Goal: Task Accomplishment & Management: Use online tool/utility

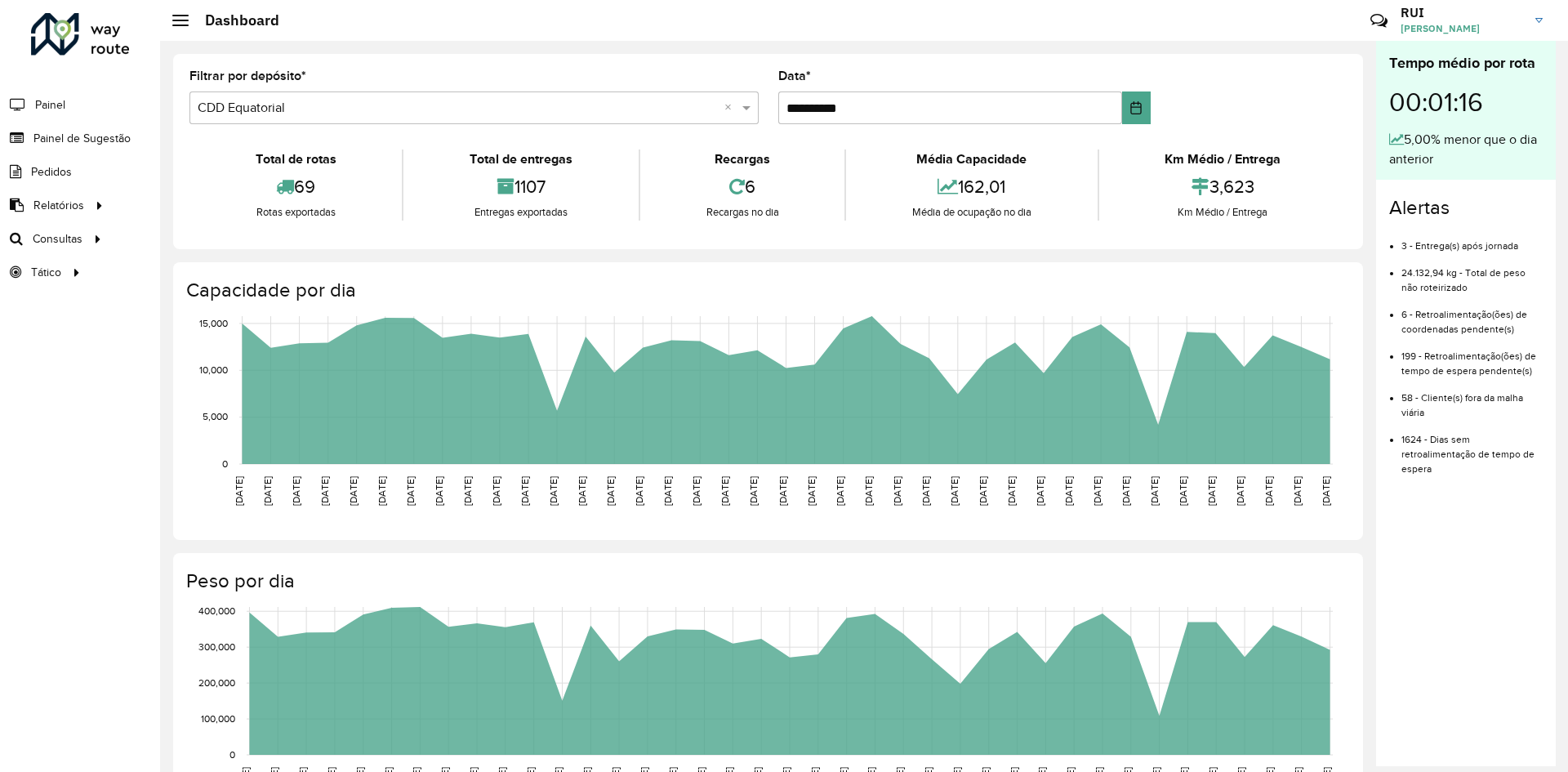
click at [79, 360] on div "Roteirizador AmbevTech Painel Painel de Sugestão Pedidos Relatórios Clientes Cl…" at bounding box center [80, 386] width 160 height 772
click at [267, 238] on link "Roteirização" at bounding box center [272, 239] width 200 height 33
click at [76, 136] on span "Painel de Sugestão" at bounding box center [85, 138] width 102 height 17
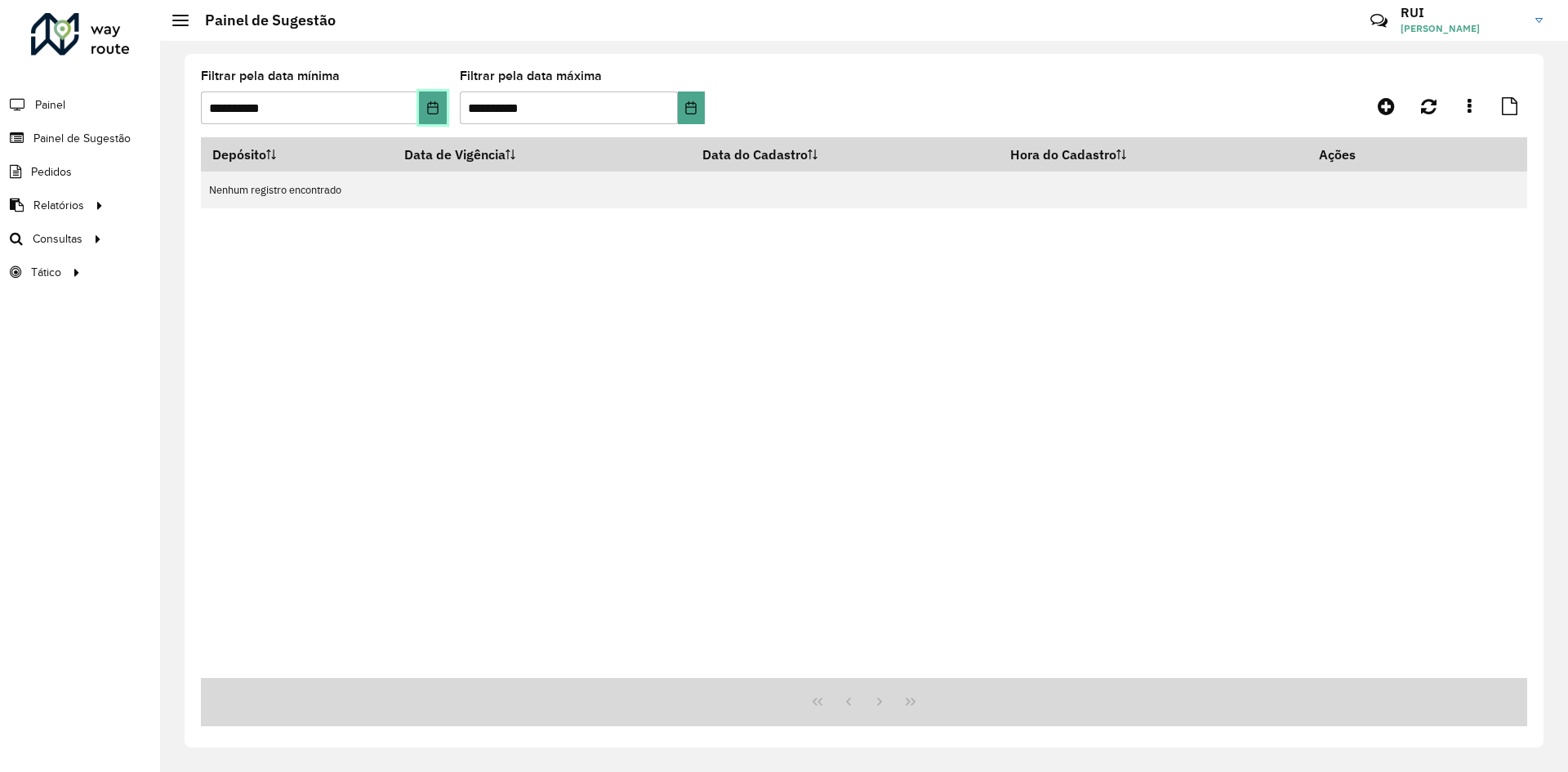
click at [436, 108] on icon "Choose Date" at bounding box center [433, 108] width 13 height 13
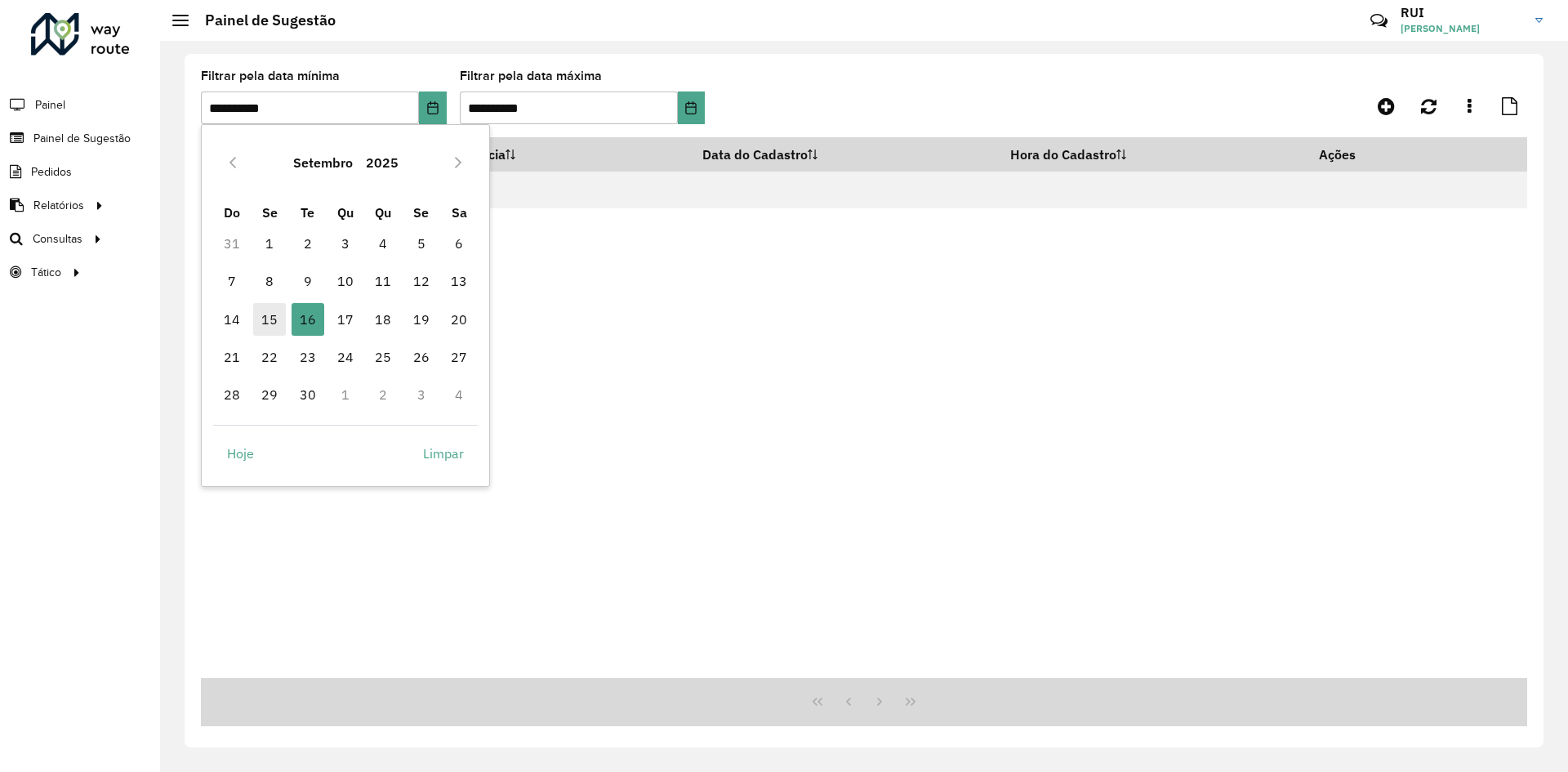
click at [269, 316] on span "15" at bounding box center [269, 319] width 33 height 33
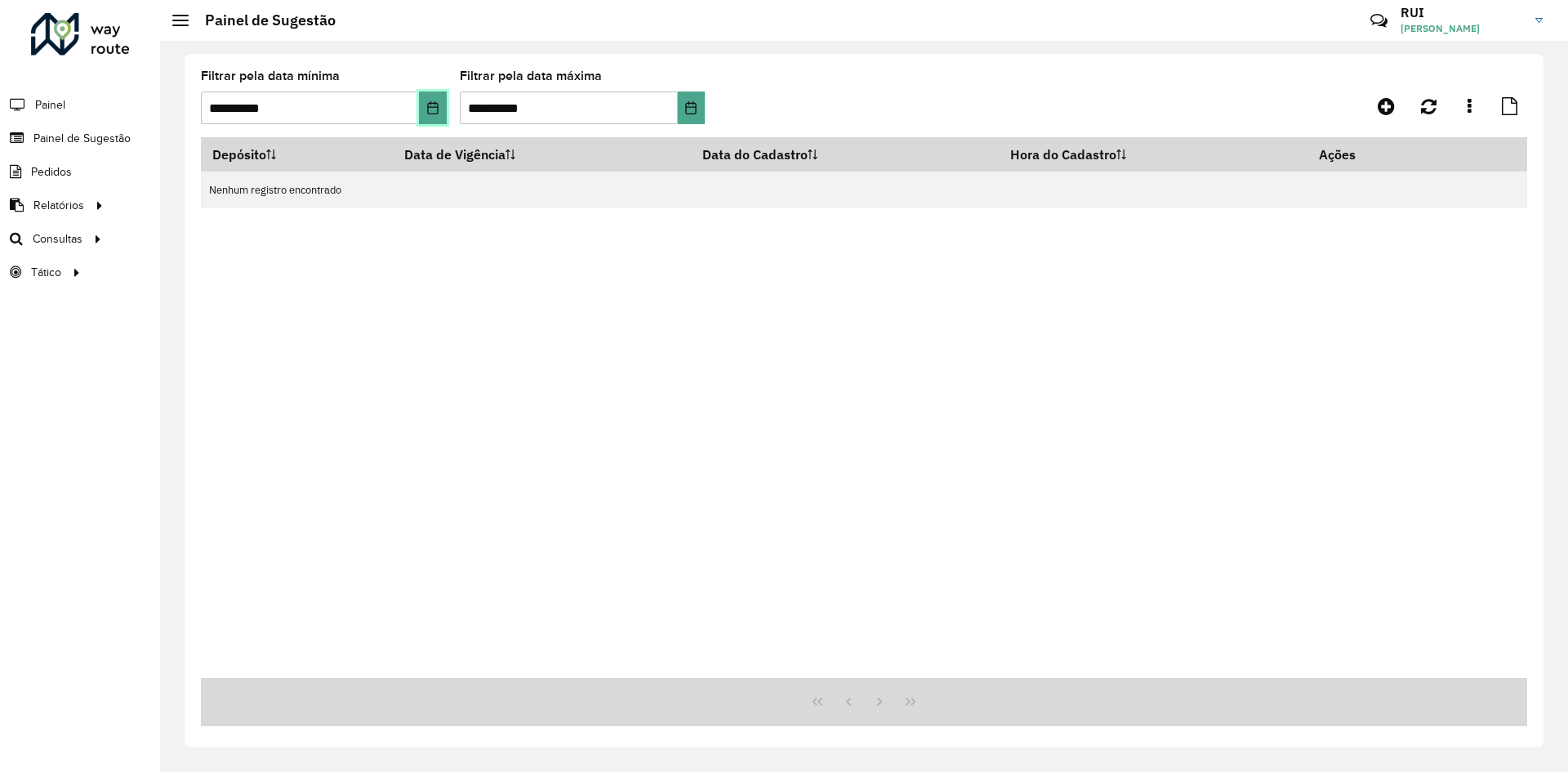
click at [435, 107] on icon "Choose Date" at bounding box center [432, 108] width 10 height 13
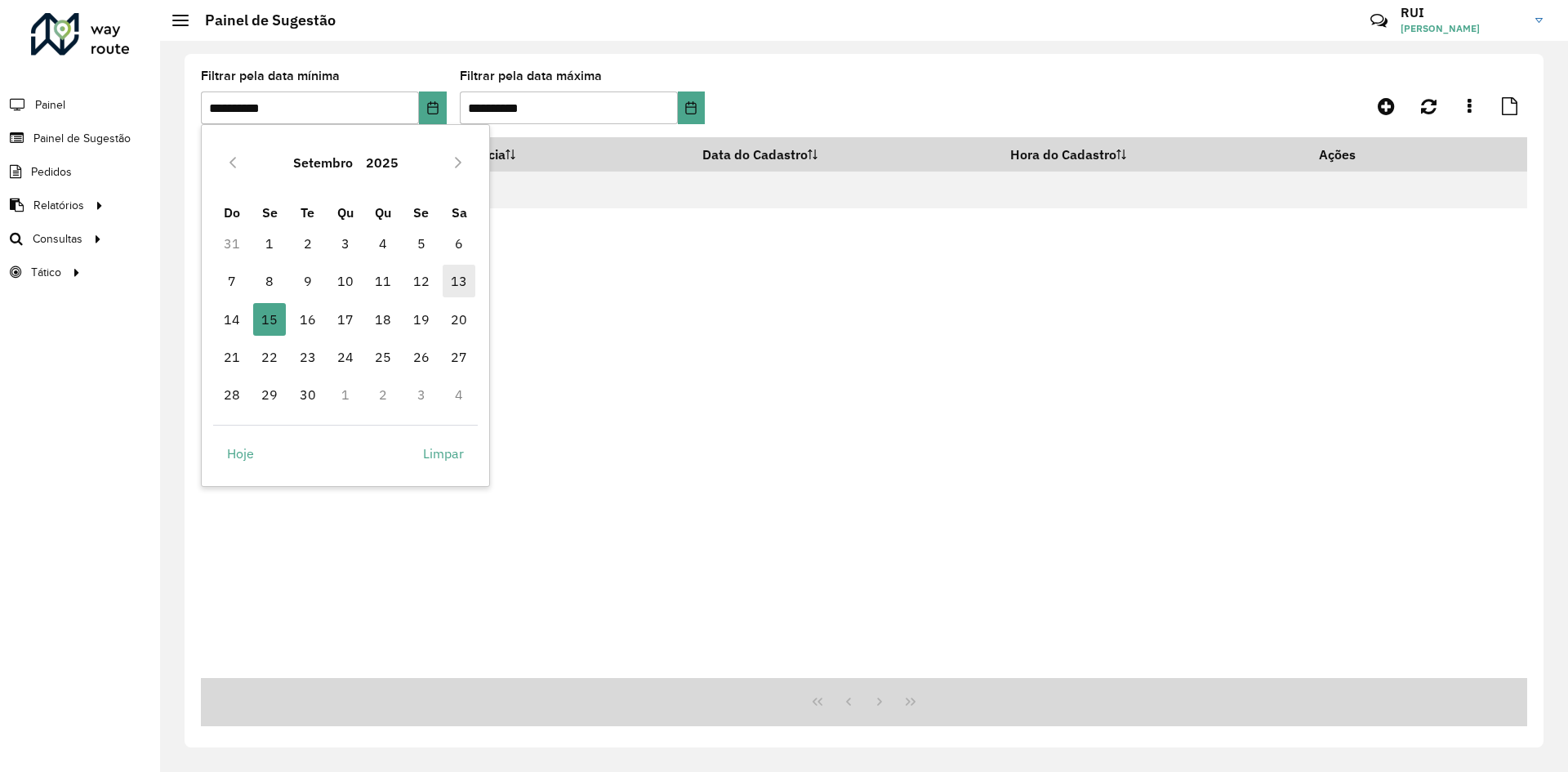
click at [451, 286] on span "13" at bounding box center [458, 281] width 33 height 33
type input "**********"
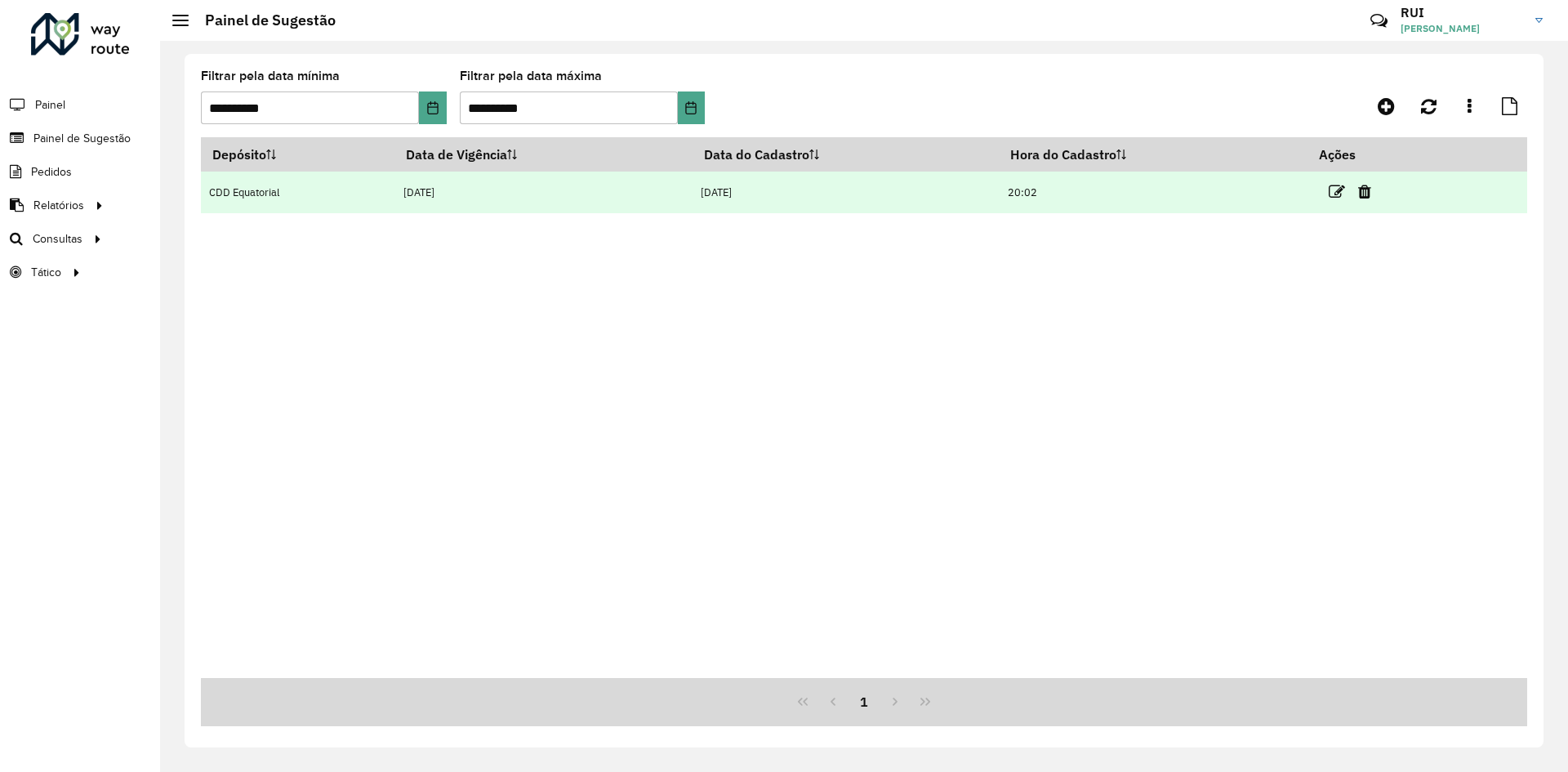
click at [482, 197] on td "13/09/2025" at bounding box center [544, 193] width 298 height 41
click at [1335, 190] on icon at bounding box center [1336, 192] width 16 height 16
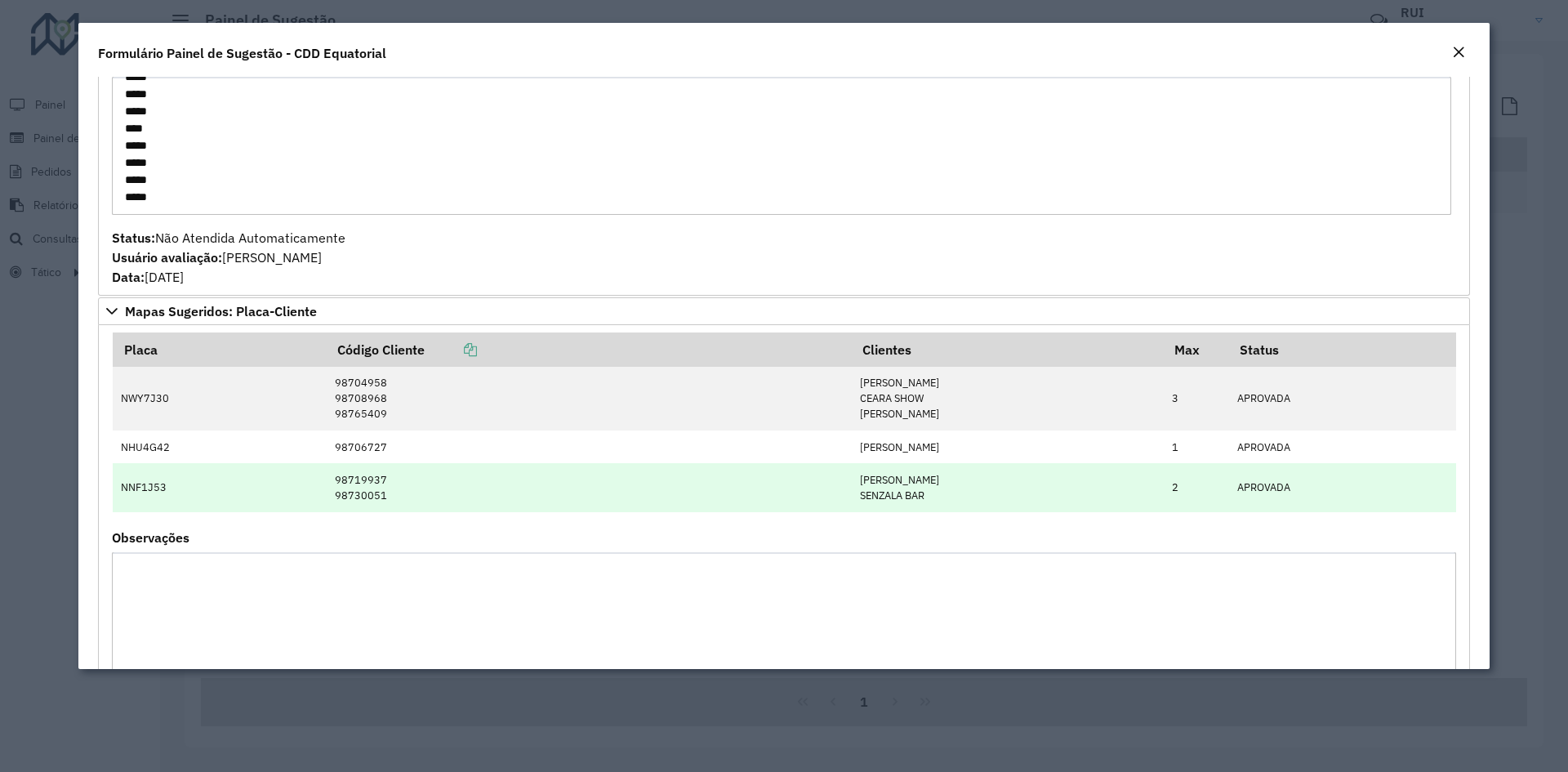
scroll to position [421, 0]
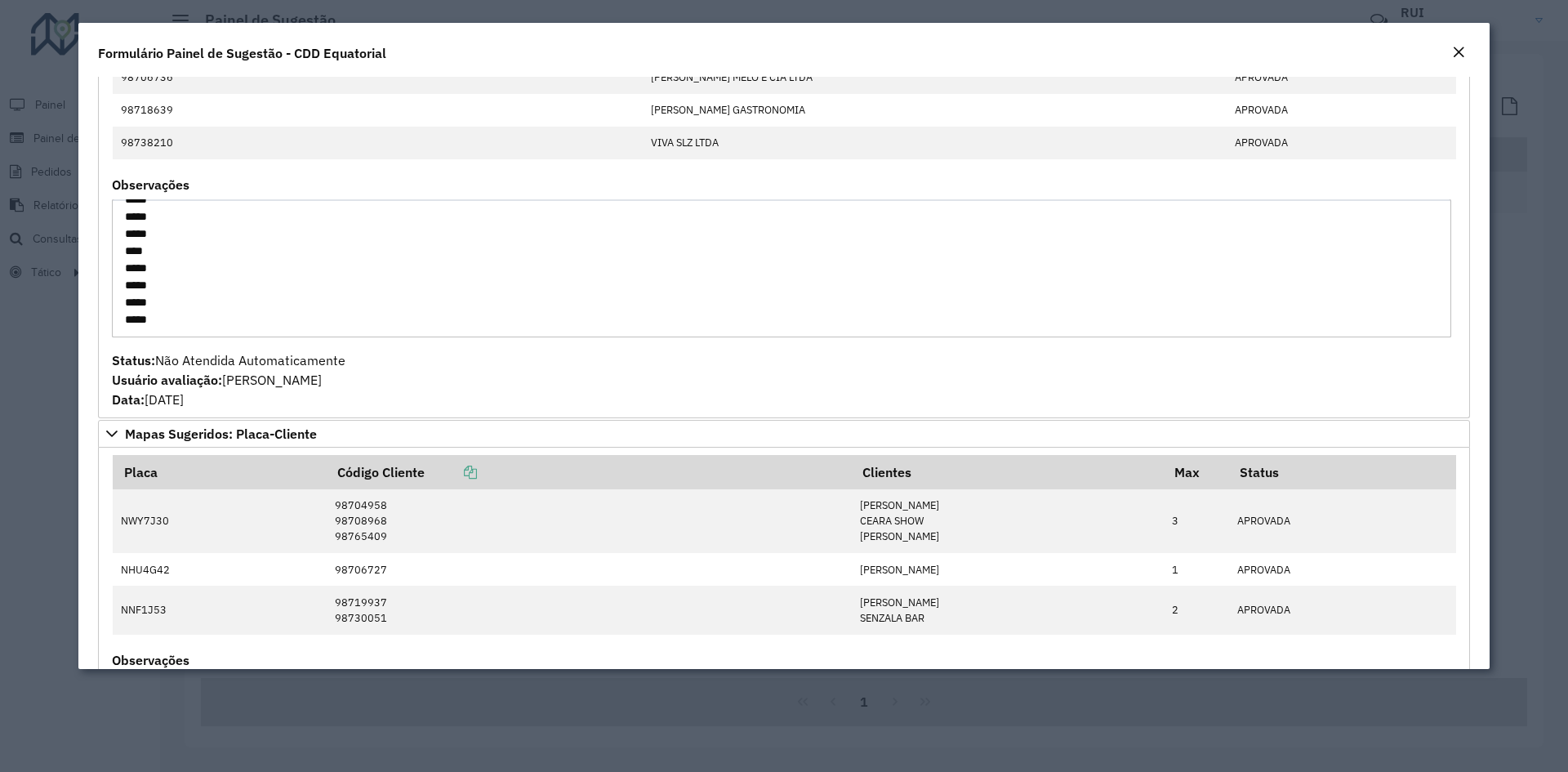
drag, startPoint x: 1460, startPoint y: 46, endPoint x: 1441, endPoint y: 66, distance: 27.6
click at [1460, 47] on em "Close" at bounding box center [1459, 53] width 13 height 13
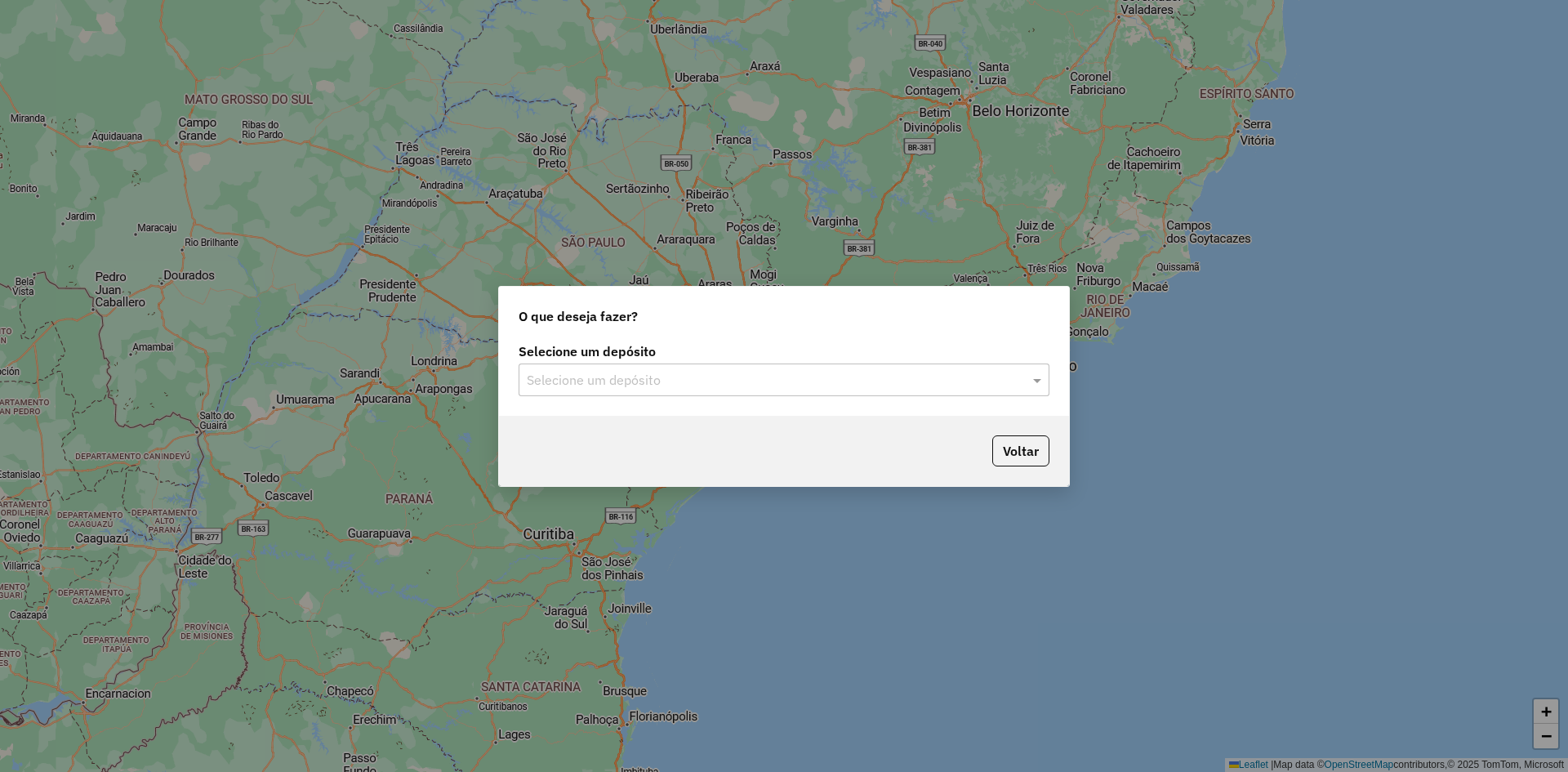
click at [557, 374] on input "text" at bounding box center [767, 380] width 482 height 20
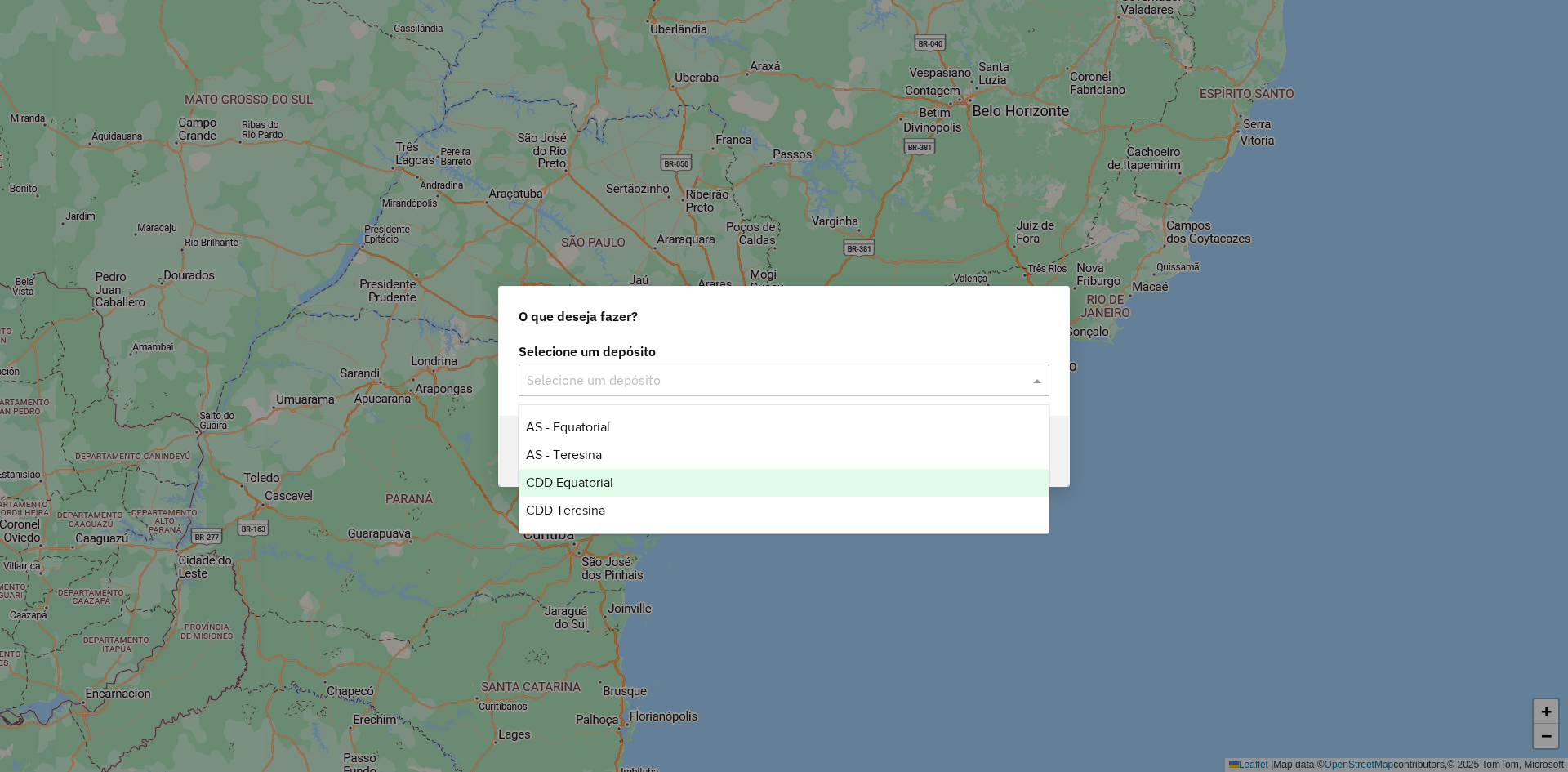
click at [579, 480] on span "CDD Equatorial" at bounding box center [569, 482] width 87 height 14
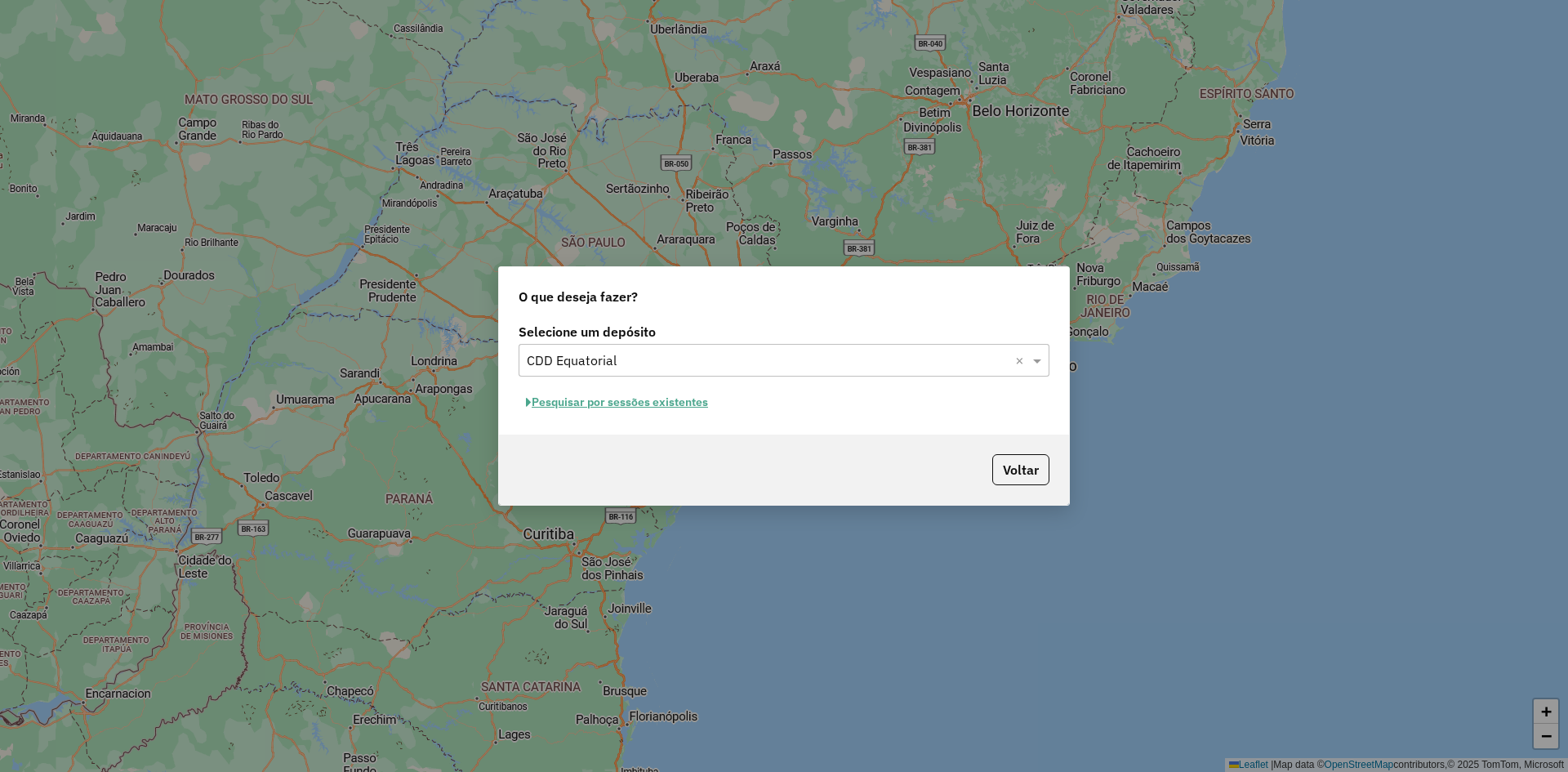
click at [580, 398] on button "Pesquisar por sessões existentes" at bounding box center [617, 402] width 197 height 25
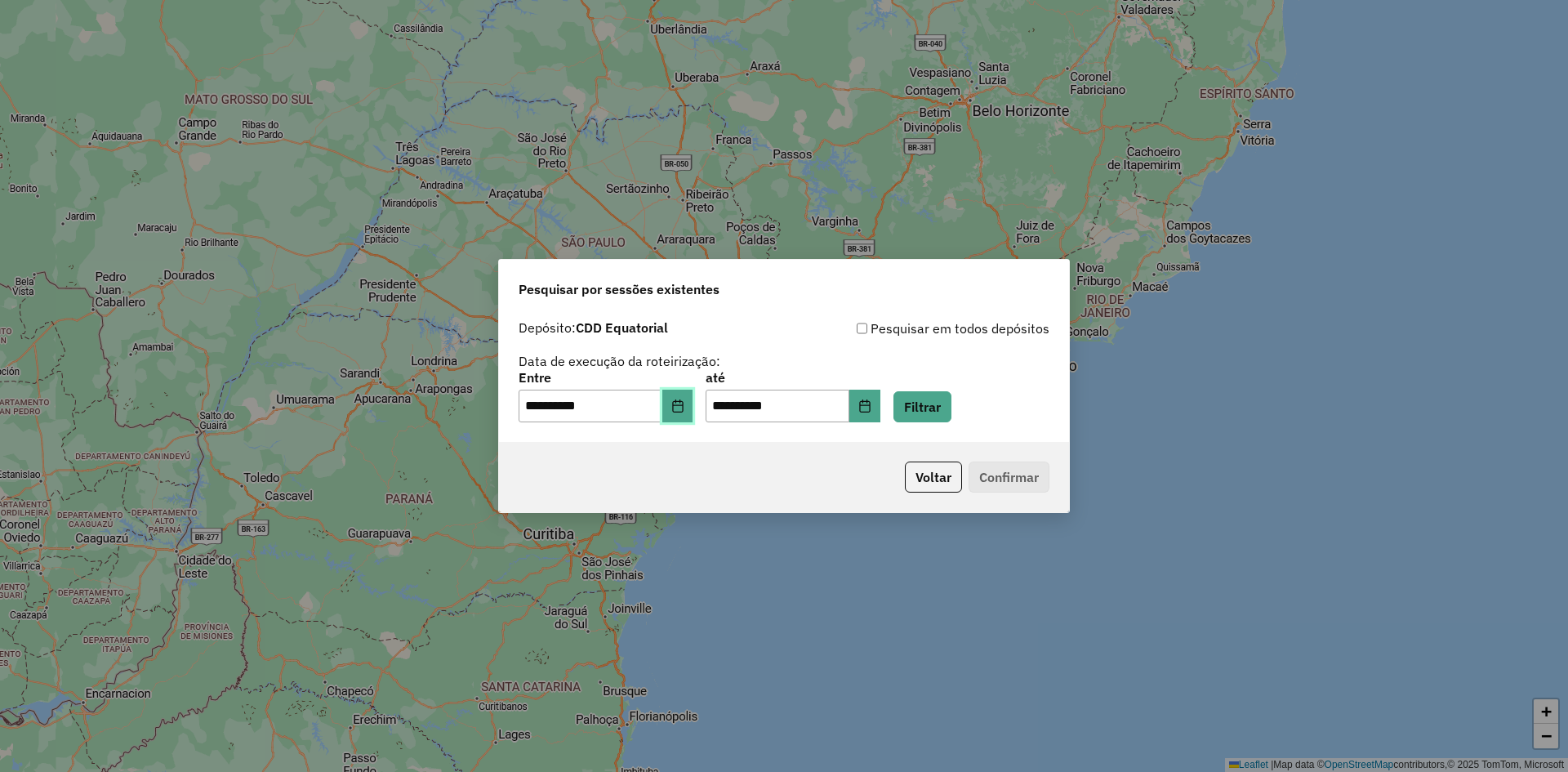
click at [681, 398] on button "Choose Date" at bounding box center [677, 406] width 31 height 33
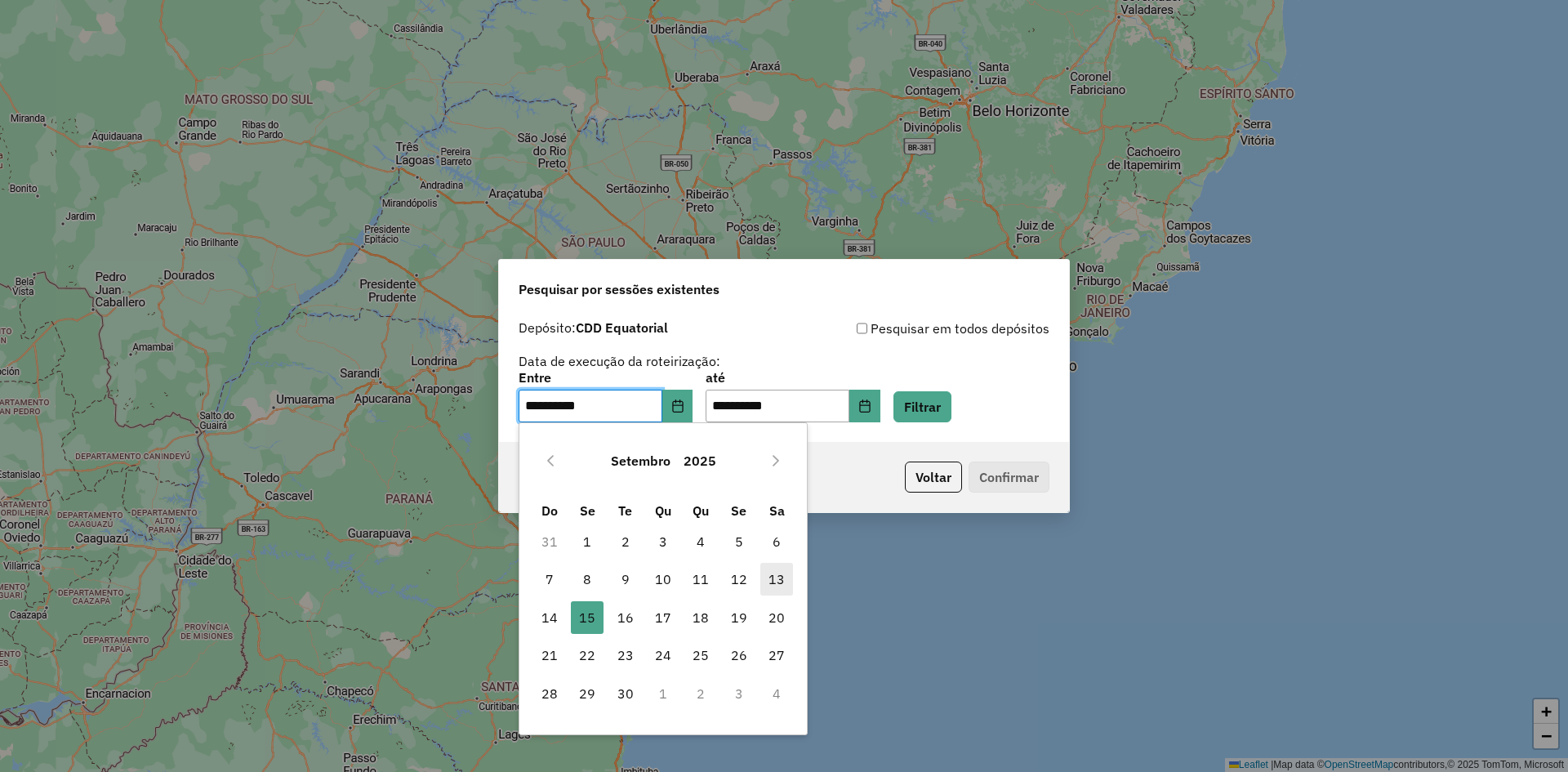
click at [781, 579] on span "13" at bounding box center [776, 579] width 33 height 33
type input "**********"
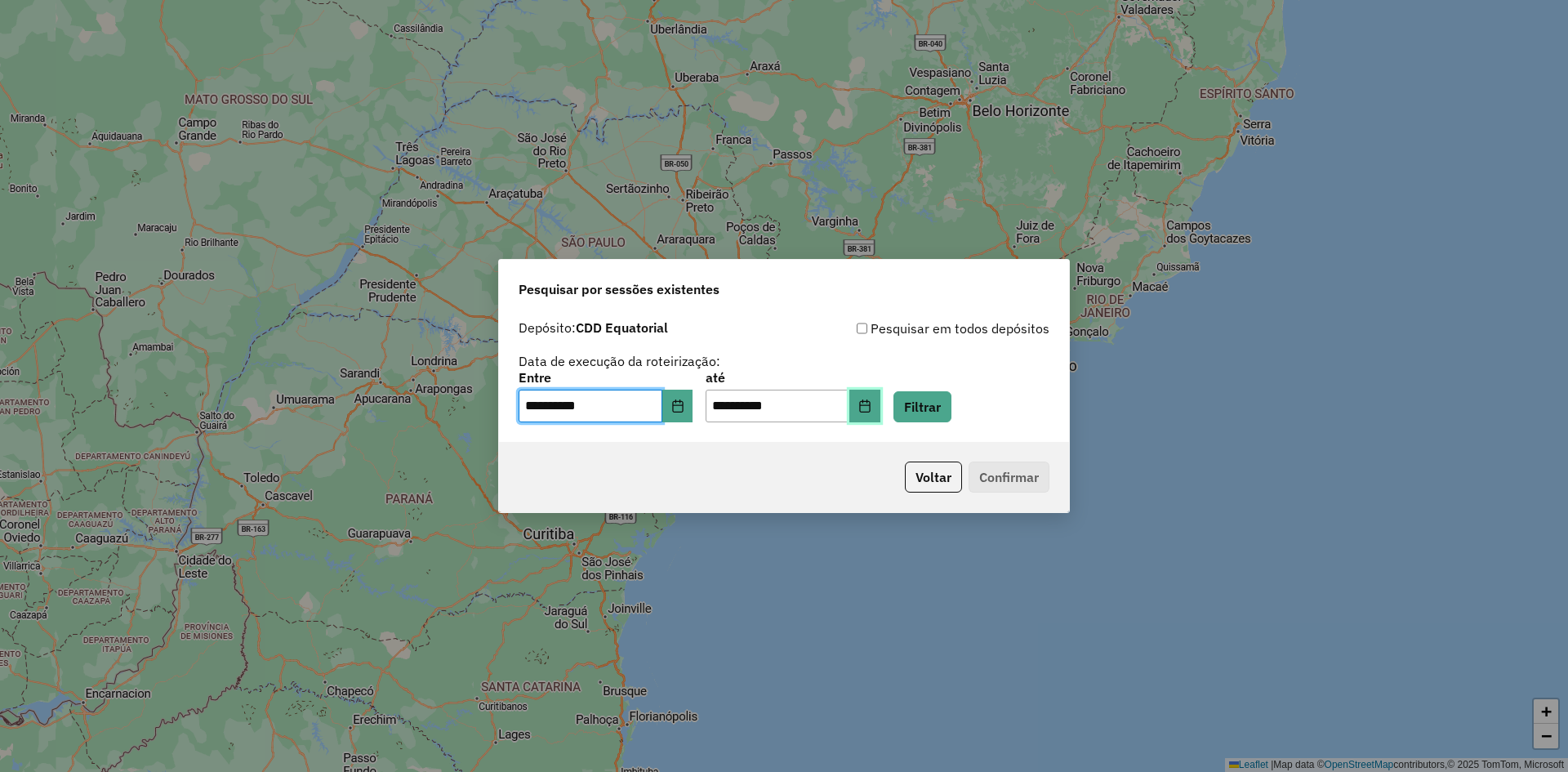
click at [871, 409] on icon "Choose Date" at bounding box center [865, 406] width 13 height 13
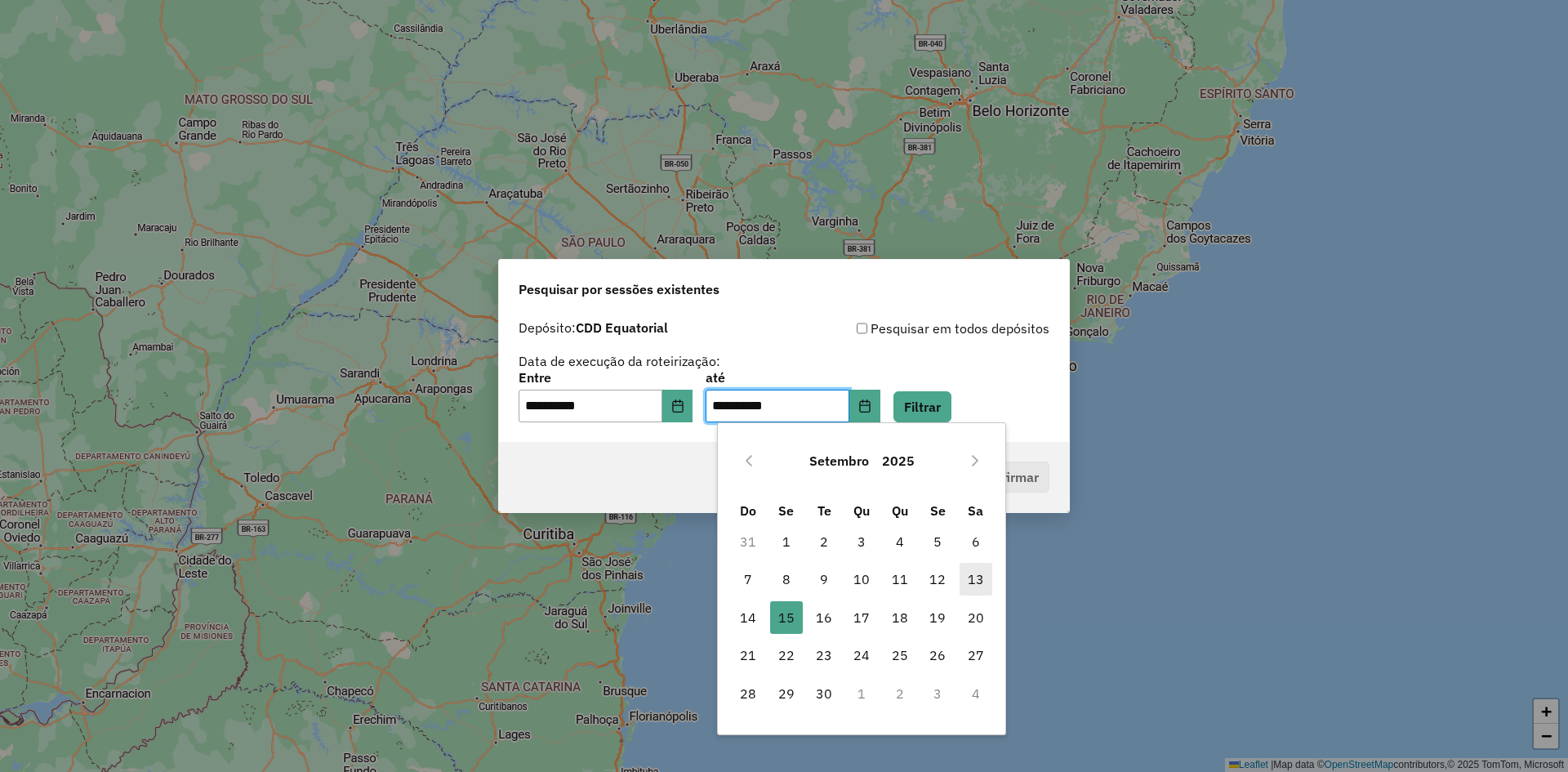
click at [973, 586] on span "13" at bounding box center [976, 579] width 33 height 33
type input "**********"
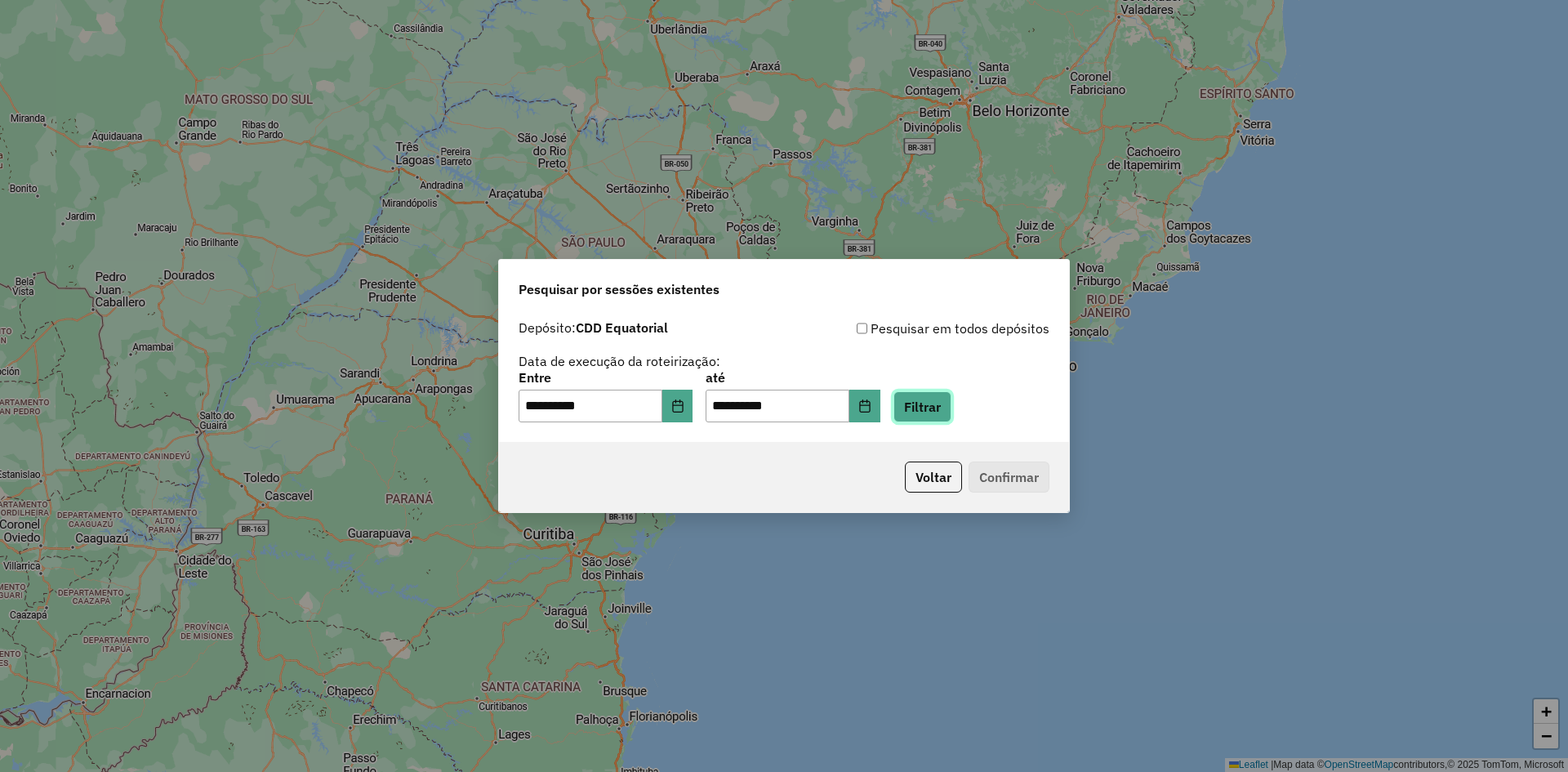
click at [940, 410] on button "Filtrar" at bounding box center [923, 407] width 58 height 31
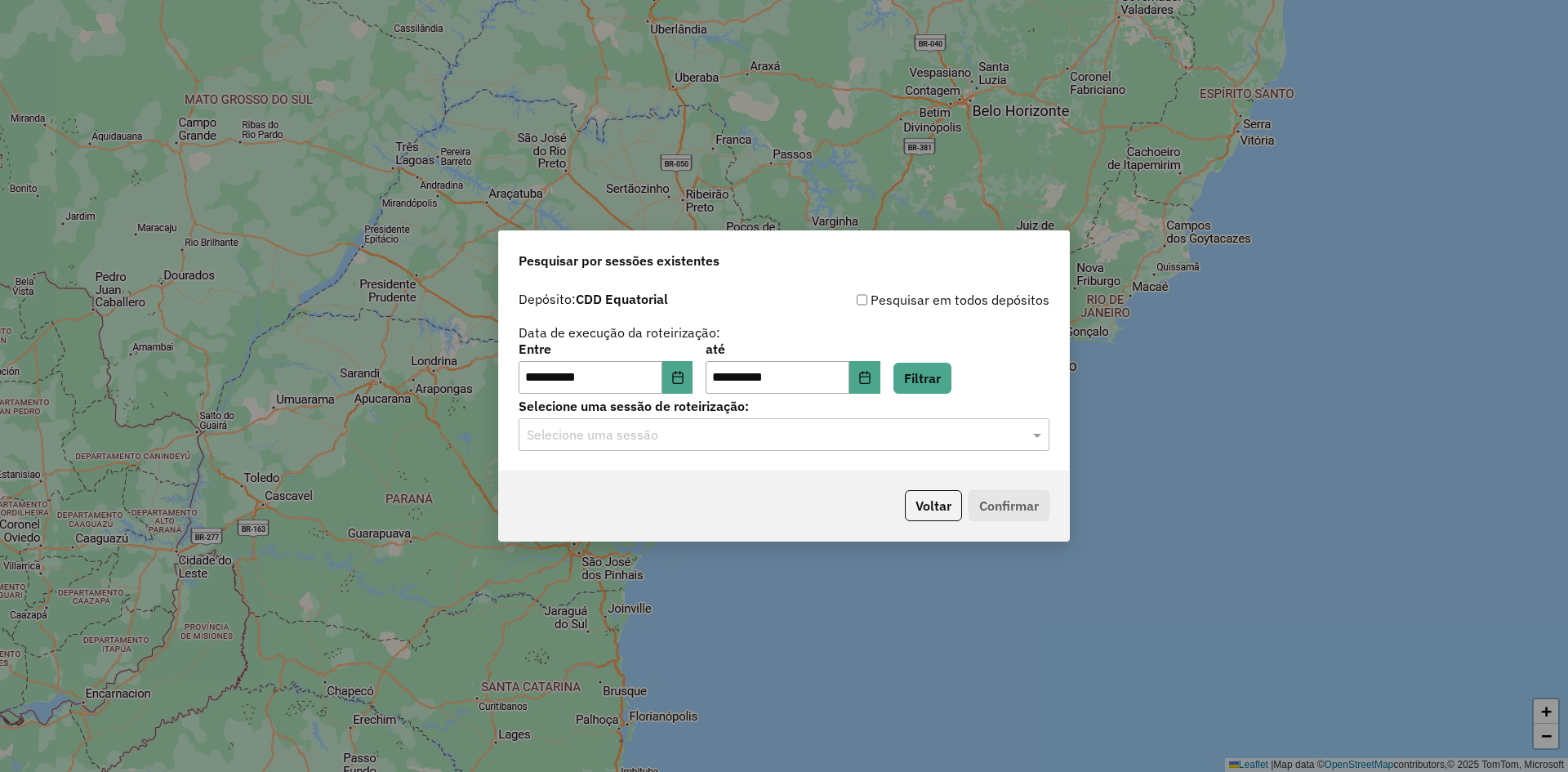
click at [716, 444] on div "Selecione uma sessão" at bounding box center [783, 434] width 530 height 33
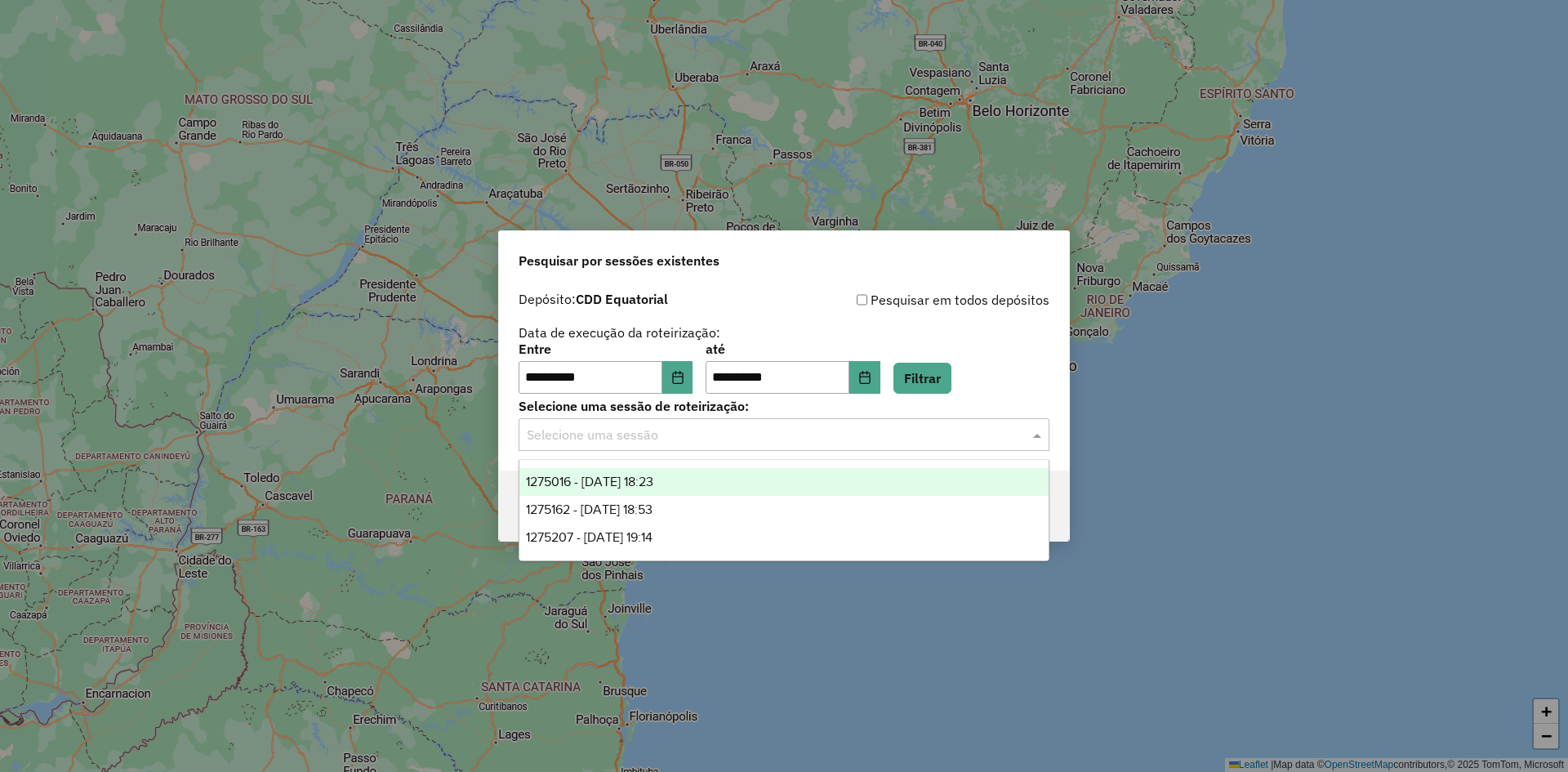
click at [653, 481] on span "1275016 - 13/09/2025 18:23" at bounding box center [590, 481] width 128 height 14
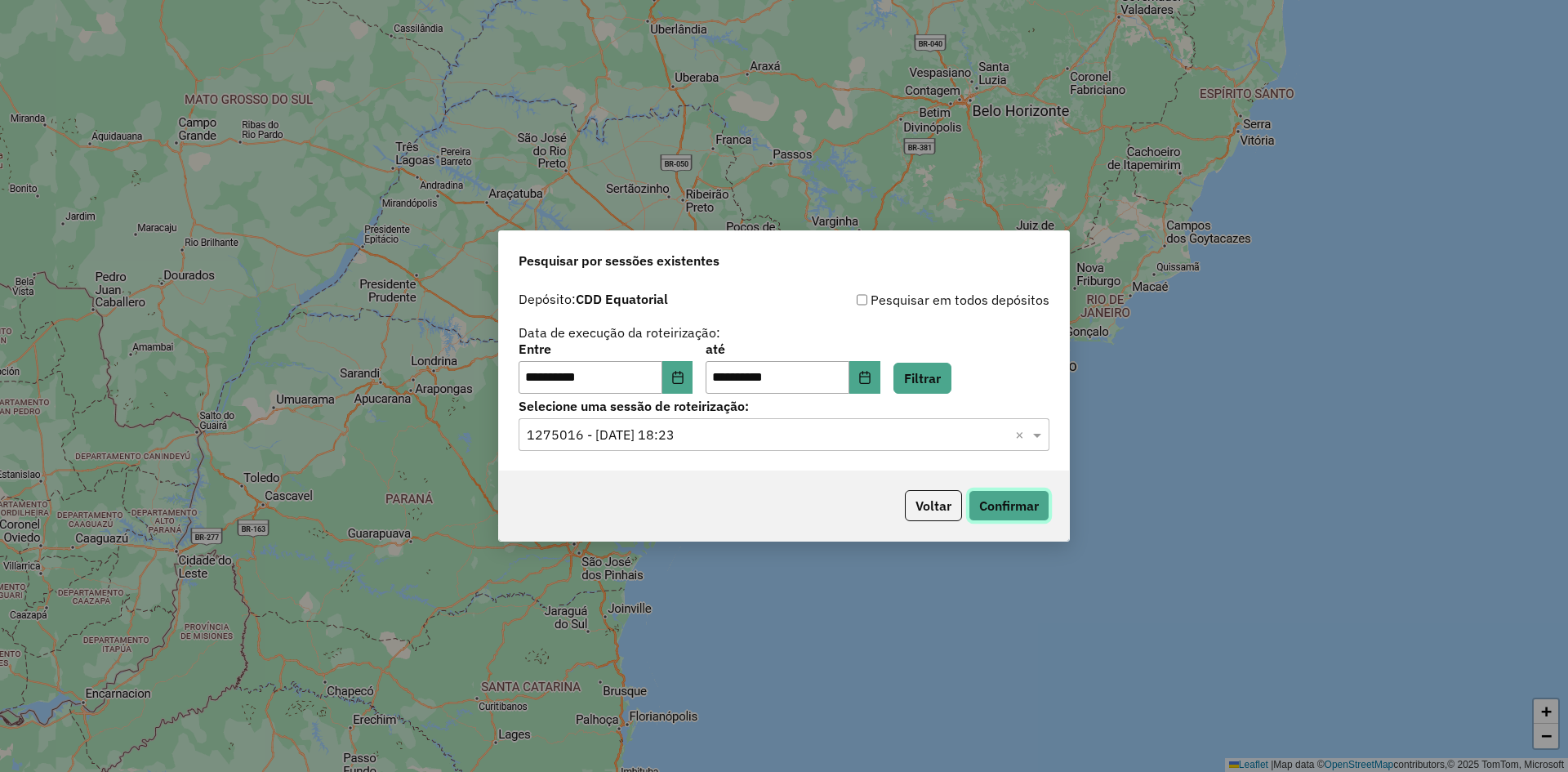
click at [1013, 505] on button "Confirmar" at bounding box center [1009, 505] width 81 height 31
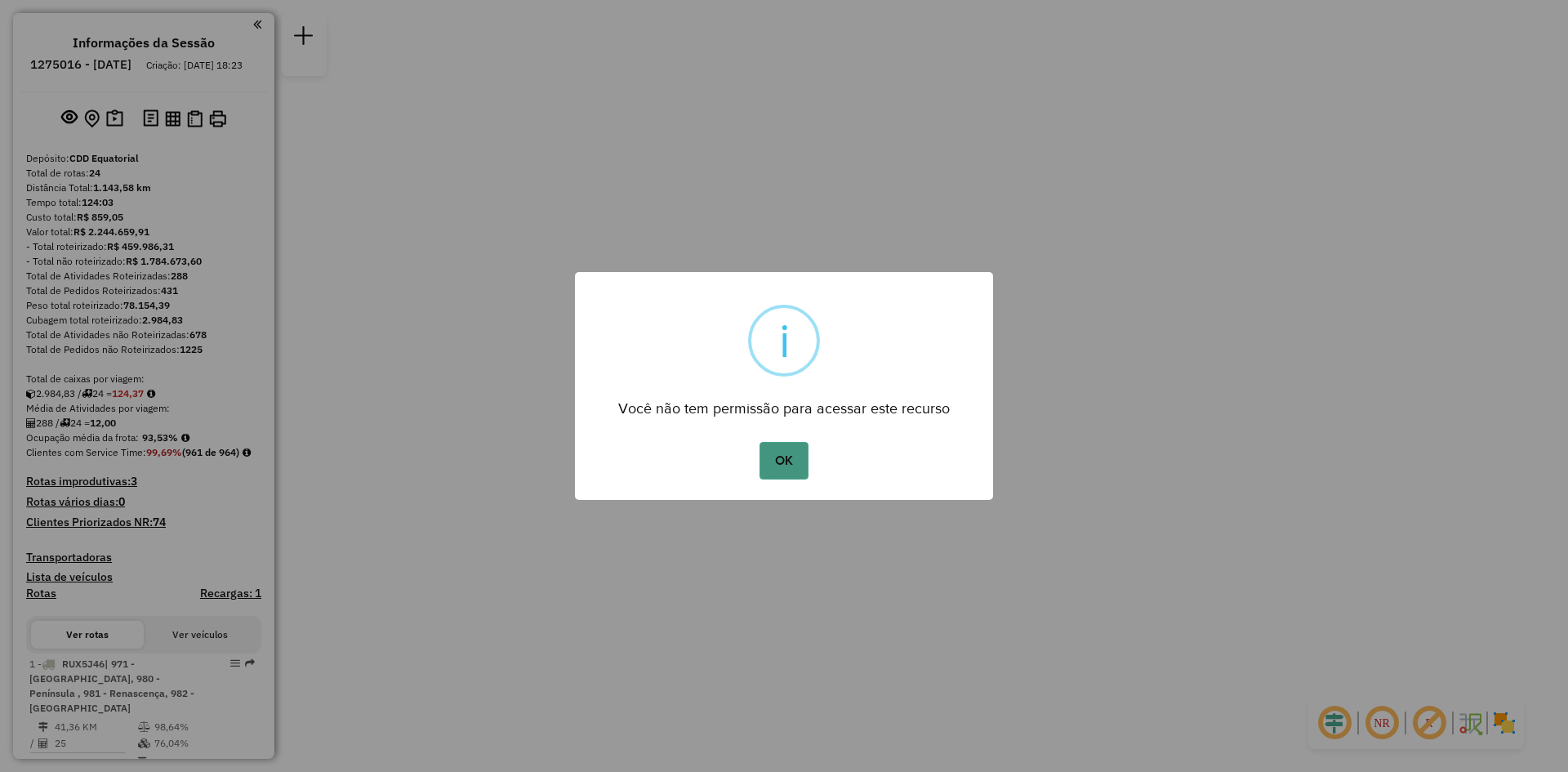
click at [787, 464] on button "OK" at bounding box center [783, 461] width 48 height 38
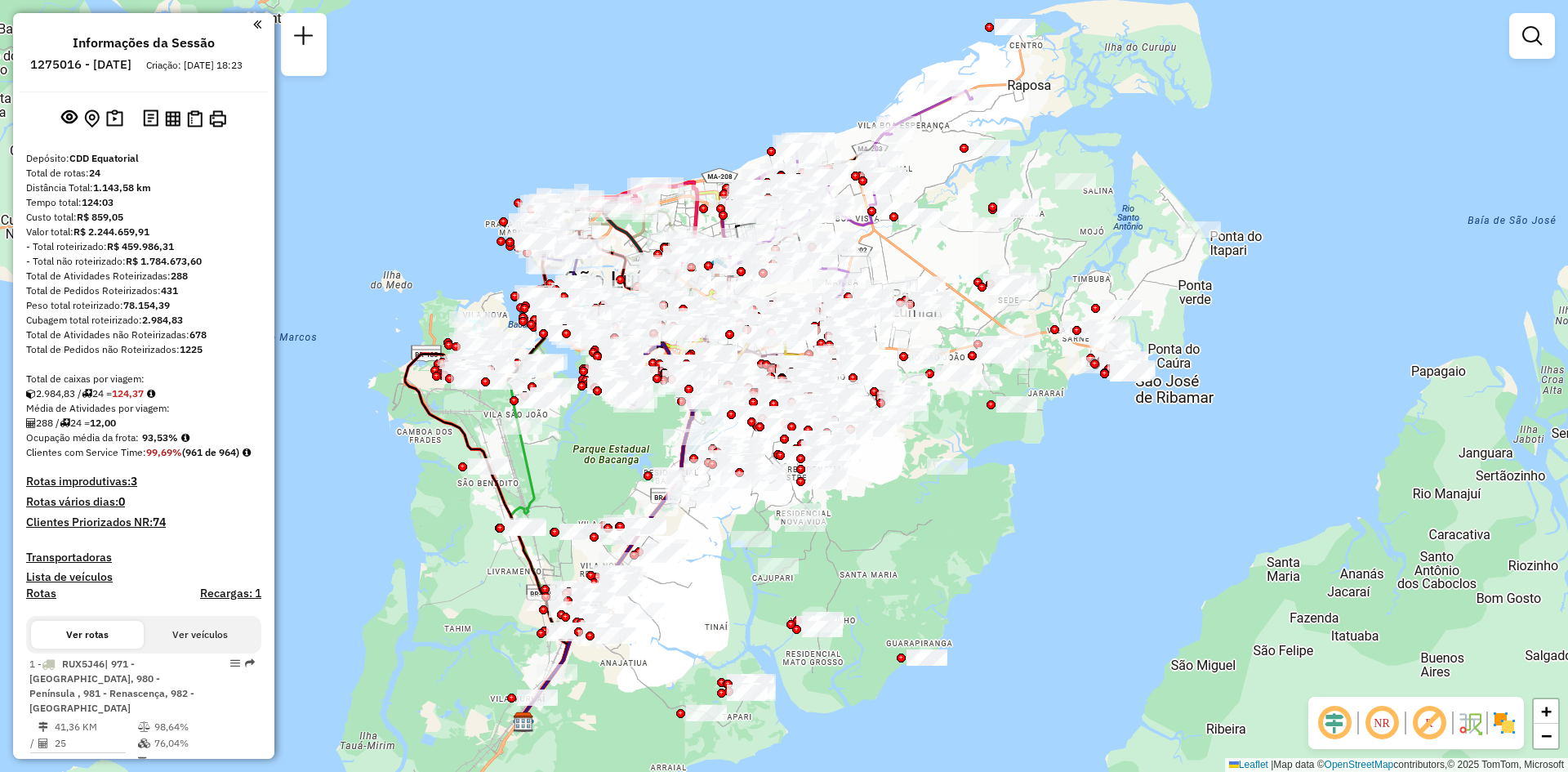
drag, startPoint x: 524, startPoint y: 363, endPoint x: 581, endPoint y: 442, distance: 97.4
click at [581, 442] on div "Janela de atendimento Grade de atendimento Capacidade Transportadoras Veículos …" at bounding box center [784, 386] width 1568 height 772
drag, startPoint x: 1384, startPoint y: 719, endPoint x: 1339, endPoint y: 724, distance: 45.3
click at [1384, 719] on em at bounding box center [1382, 723] width 39 height 39
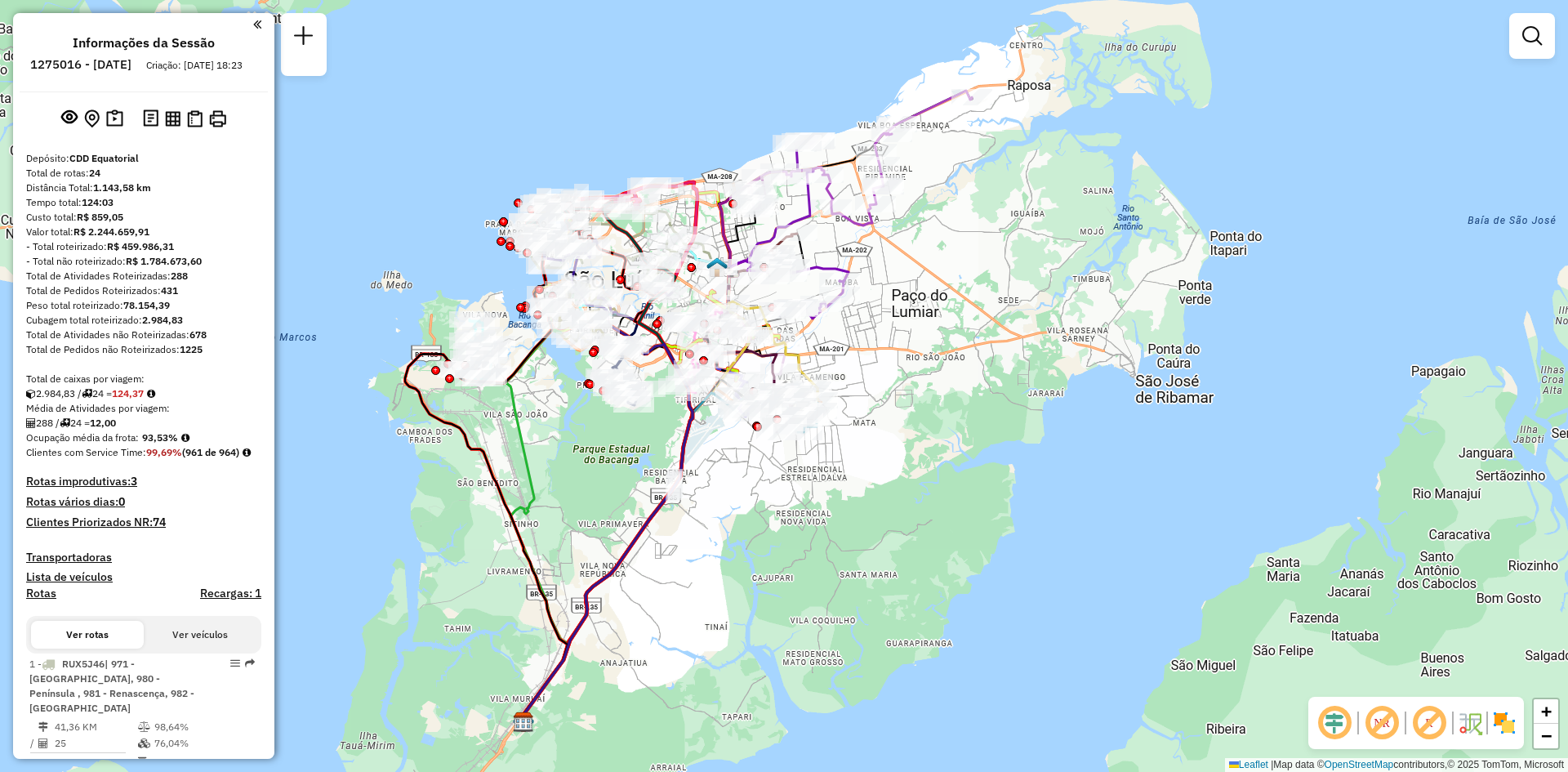
click at [1336, 721] on em at bounding box center [1334, 723] width 39 height 39
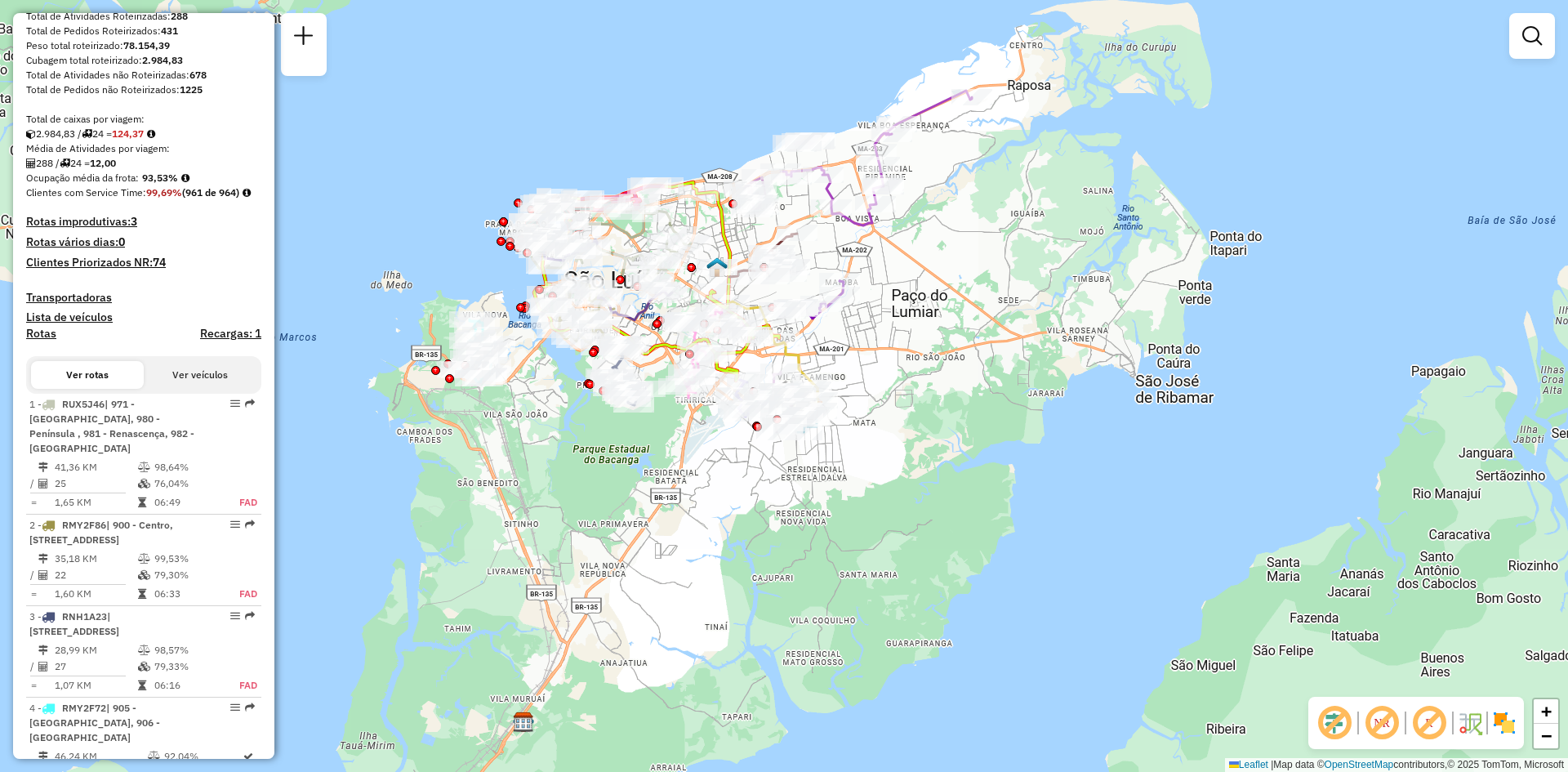
scroll to position [327, 0]
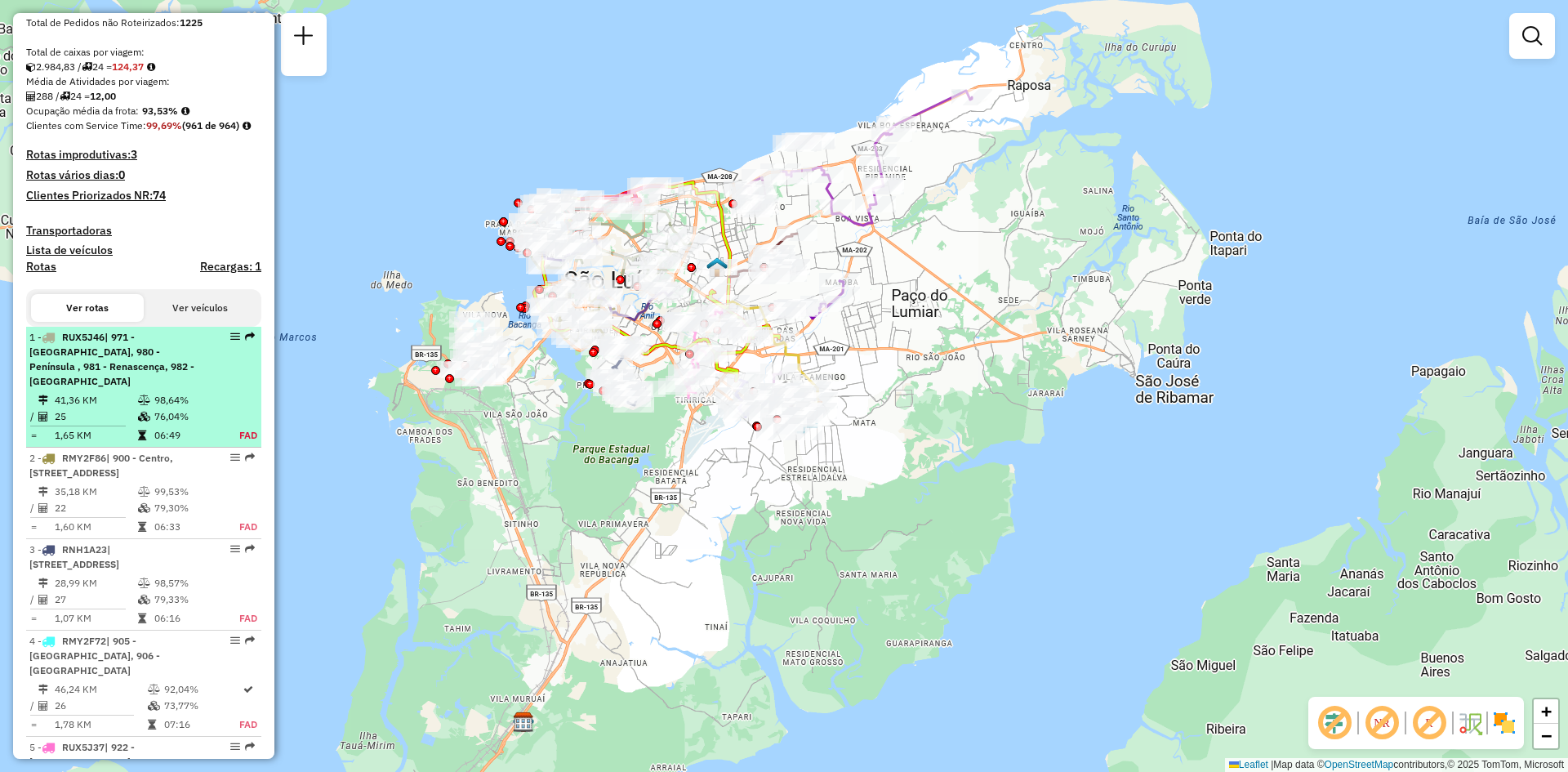
click at [116, 378] on span "| 971 - Vinhais, 980 - Península , 981 - Renascença, 982 - Jaracati" at bounding box center [112, 359] width 165 height 56
select select "**********"
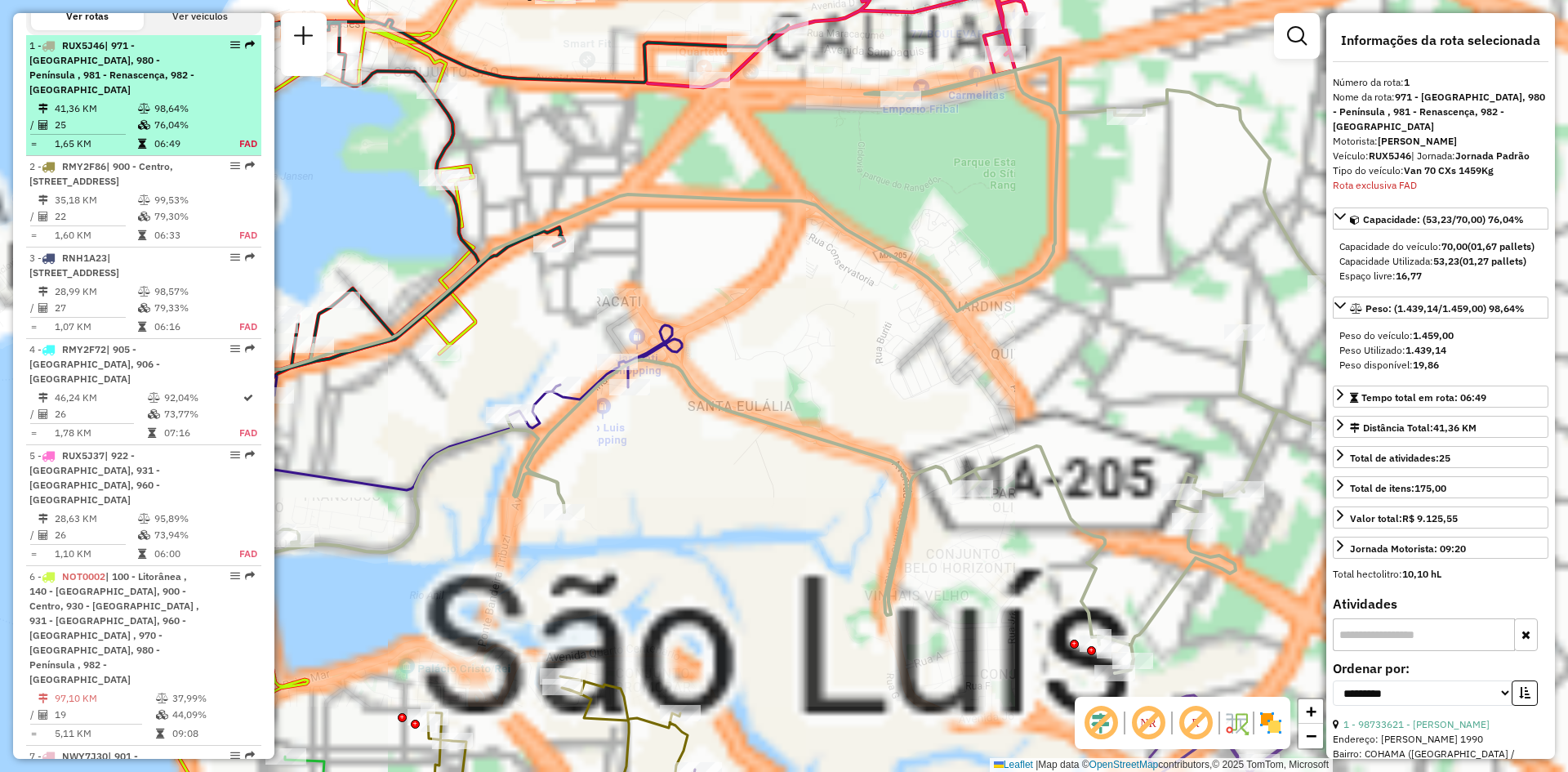
scroll to position [670, 0]
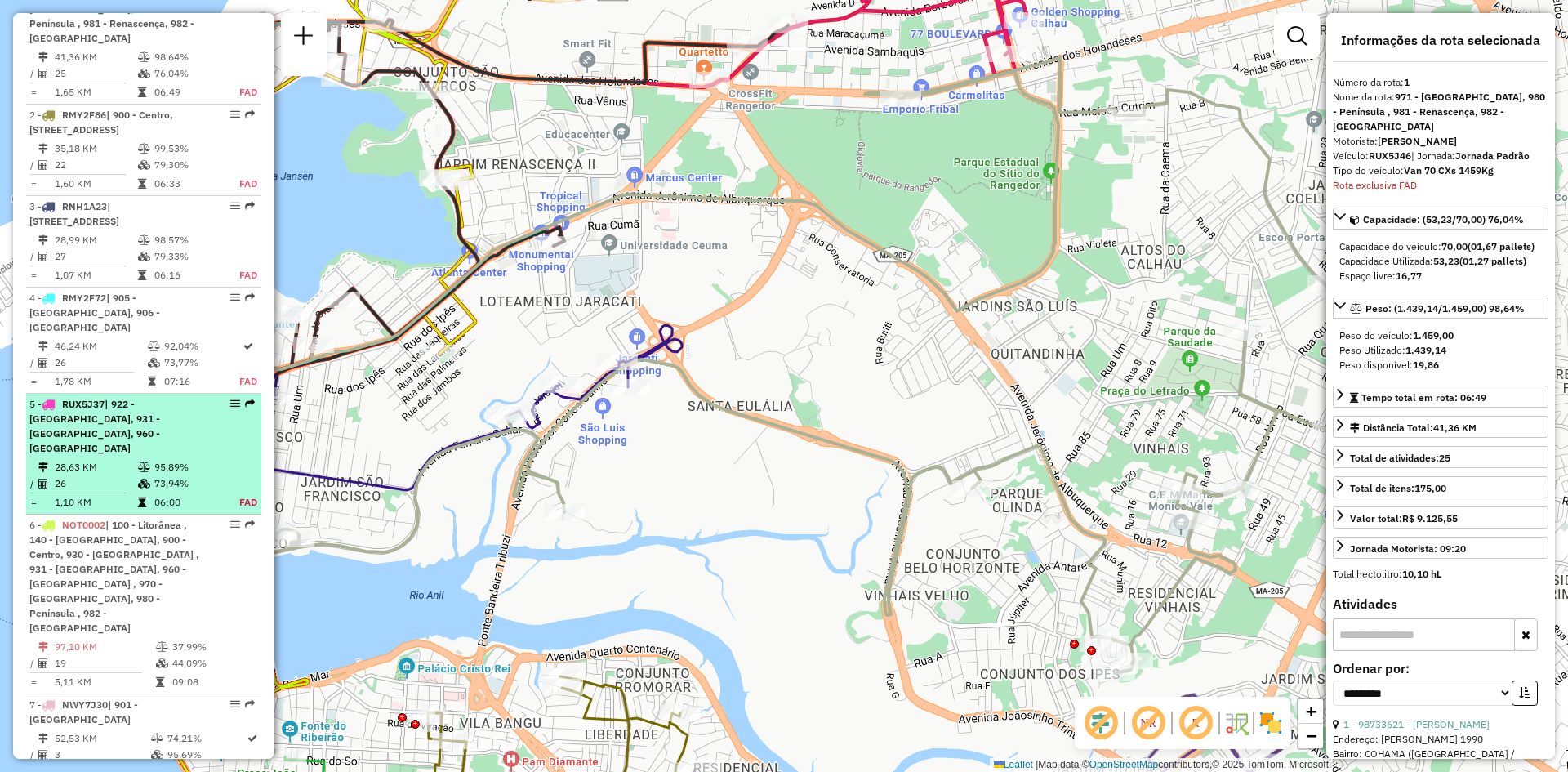
click at [72, 410] on span "RUX5J37" at bounding box center [83, 404] width 42 height 12
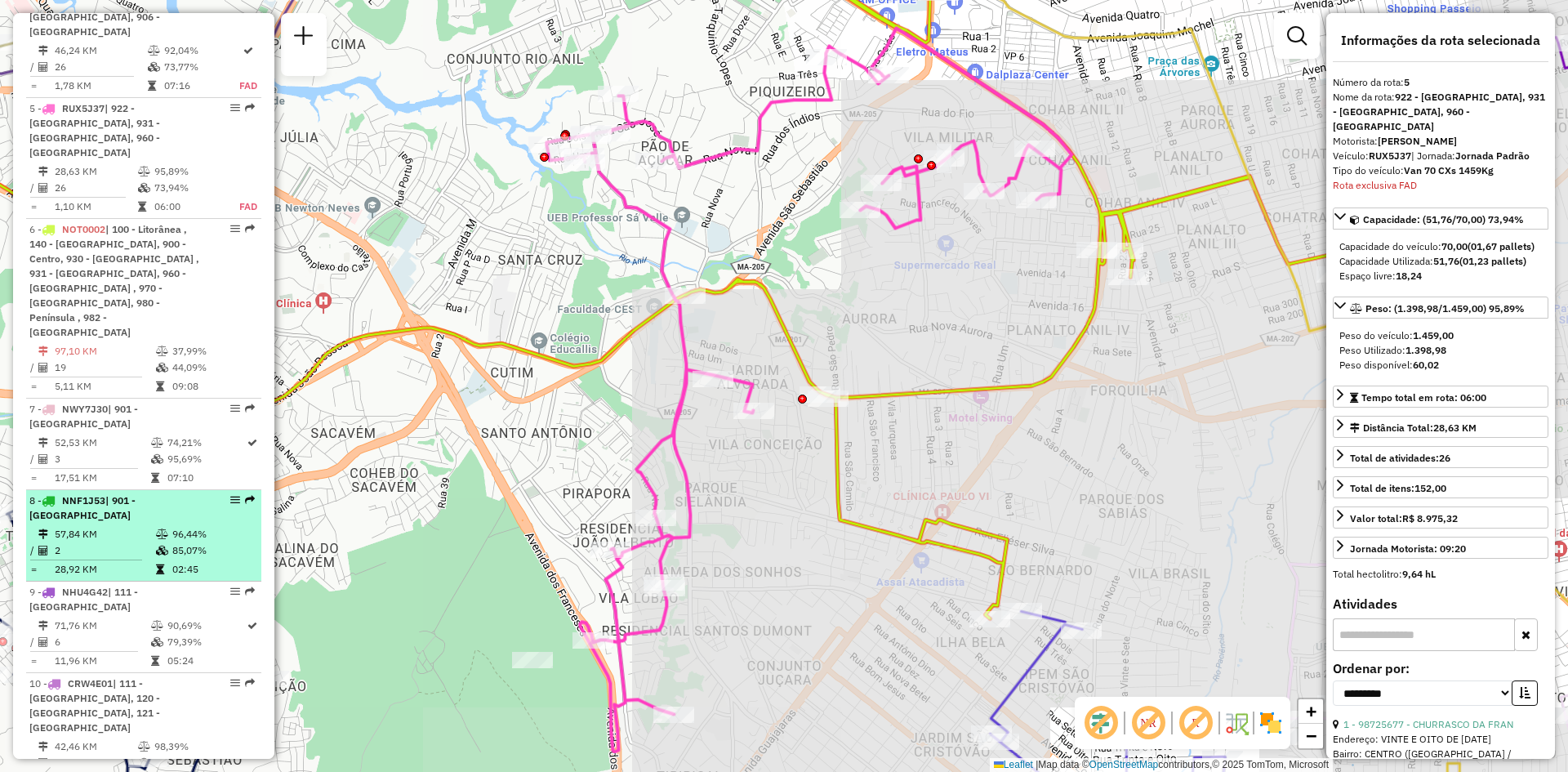
scroll to position [1065, 0]
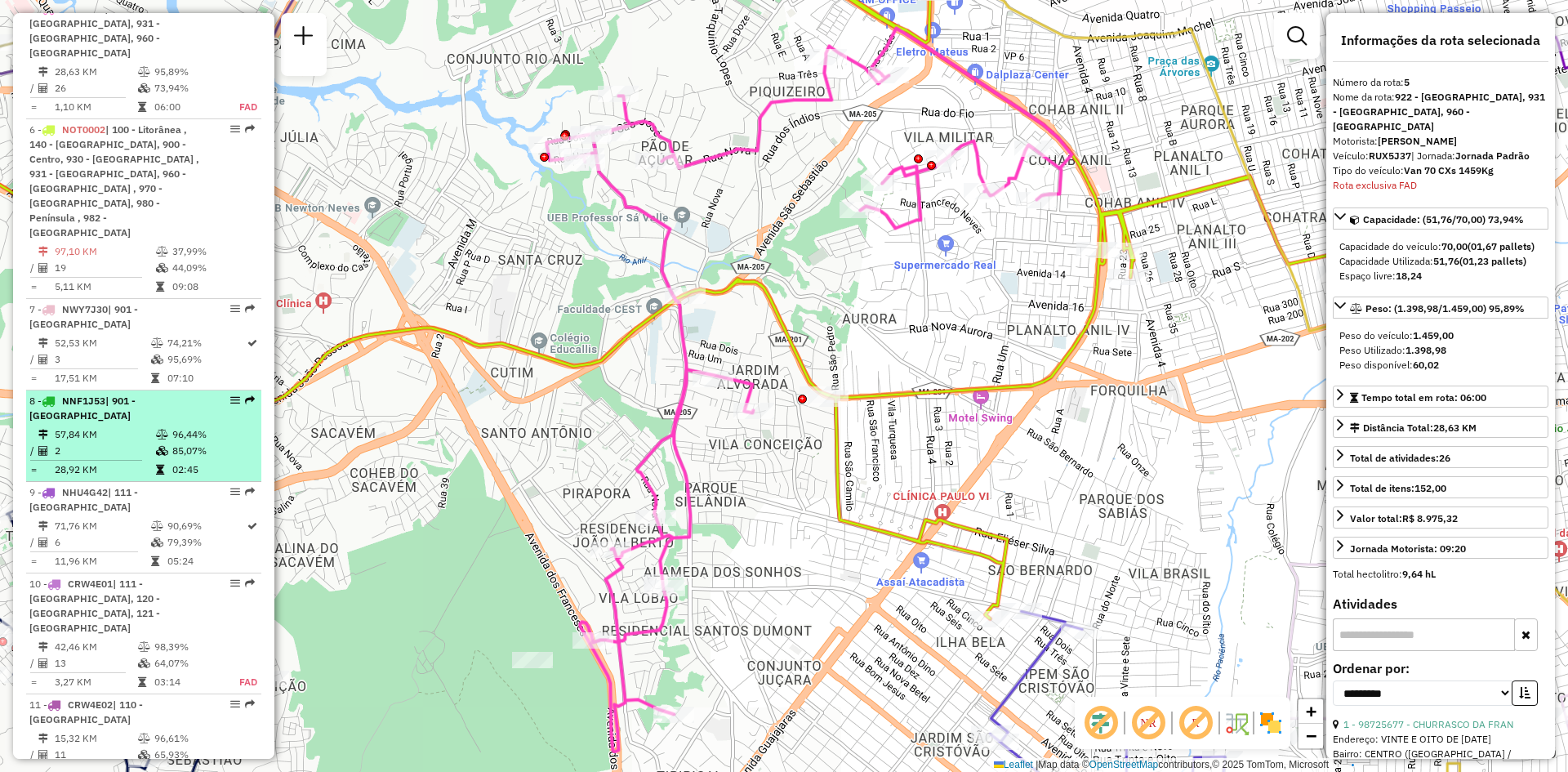
click at [233, 395] on em at bounding box center [235, 400] width 9 height 9
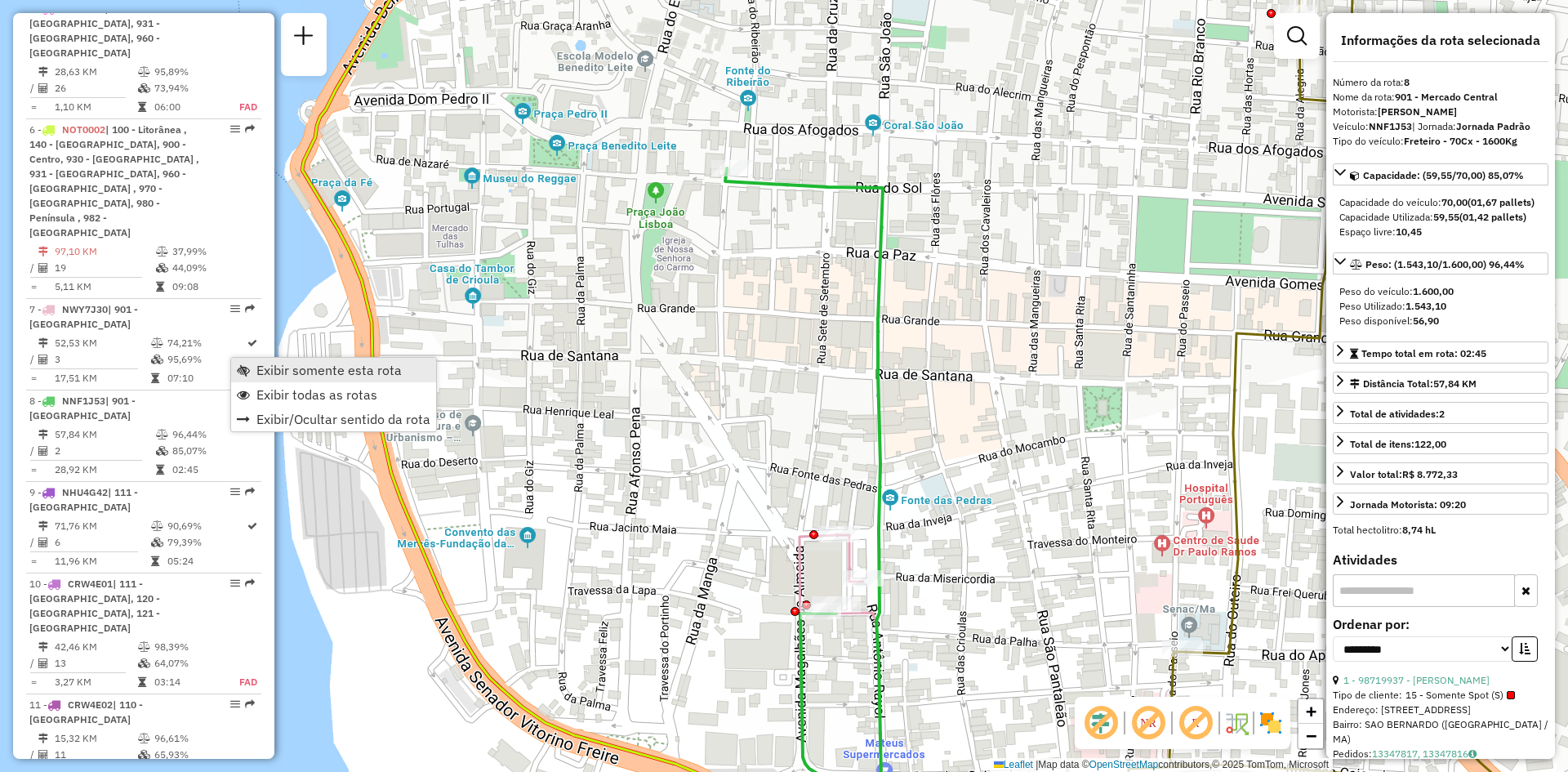
click at [291, 370] on span "Exibir somente esta rota" at bounding box center [329, 370] width 146 height 13
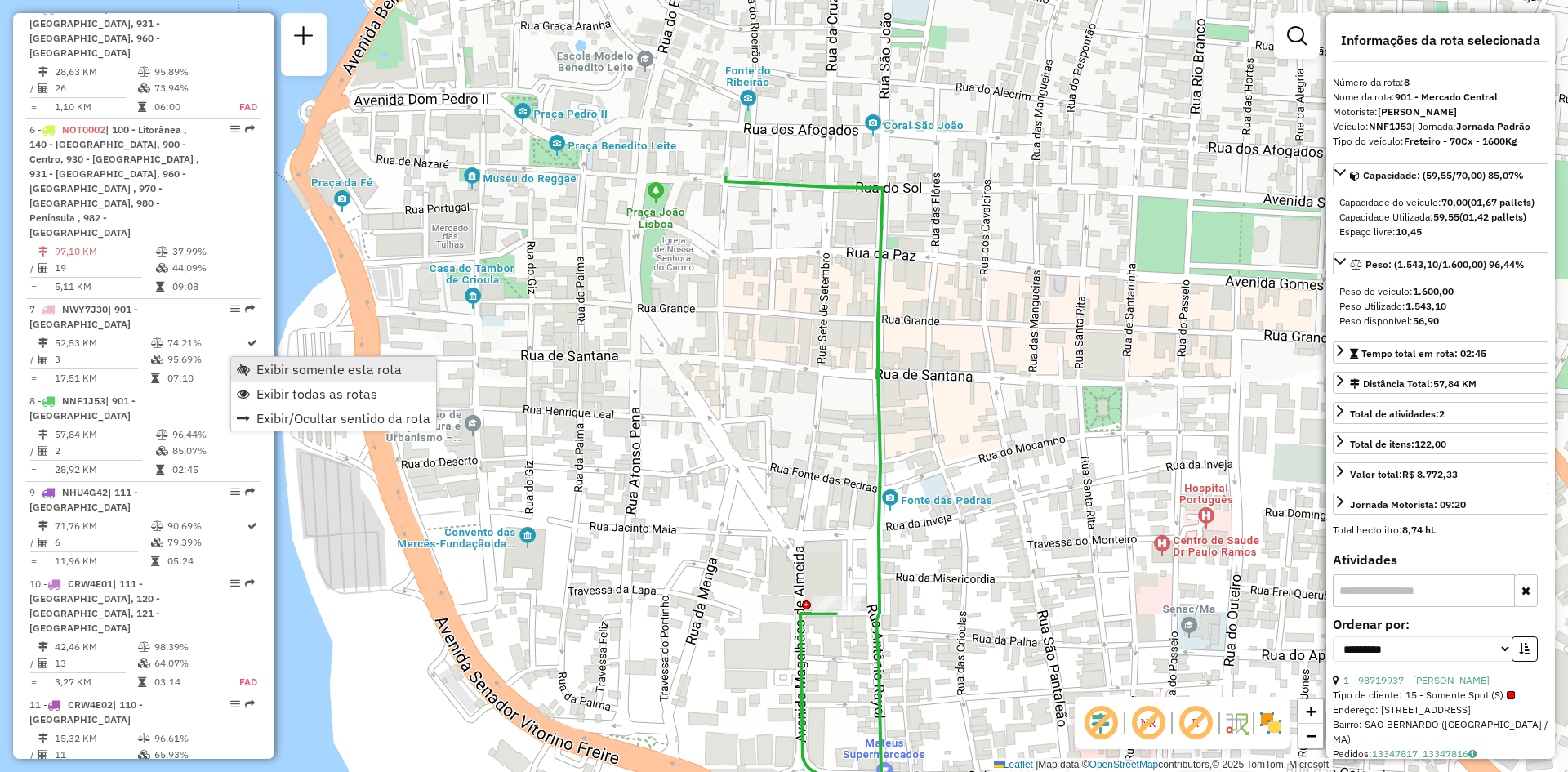
click at [383, 370] on span "Exibir somente esta rota" at bounding box center [329, 369] width 146 height 13
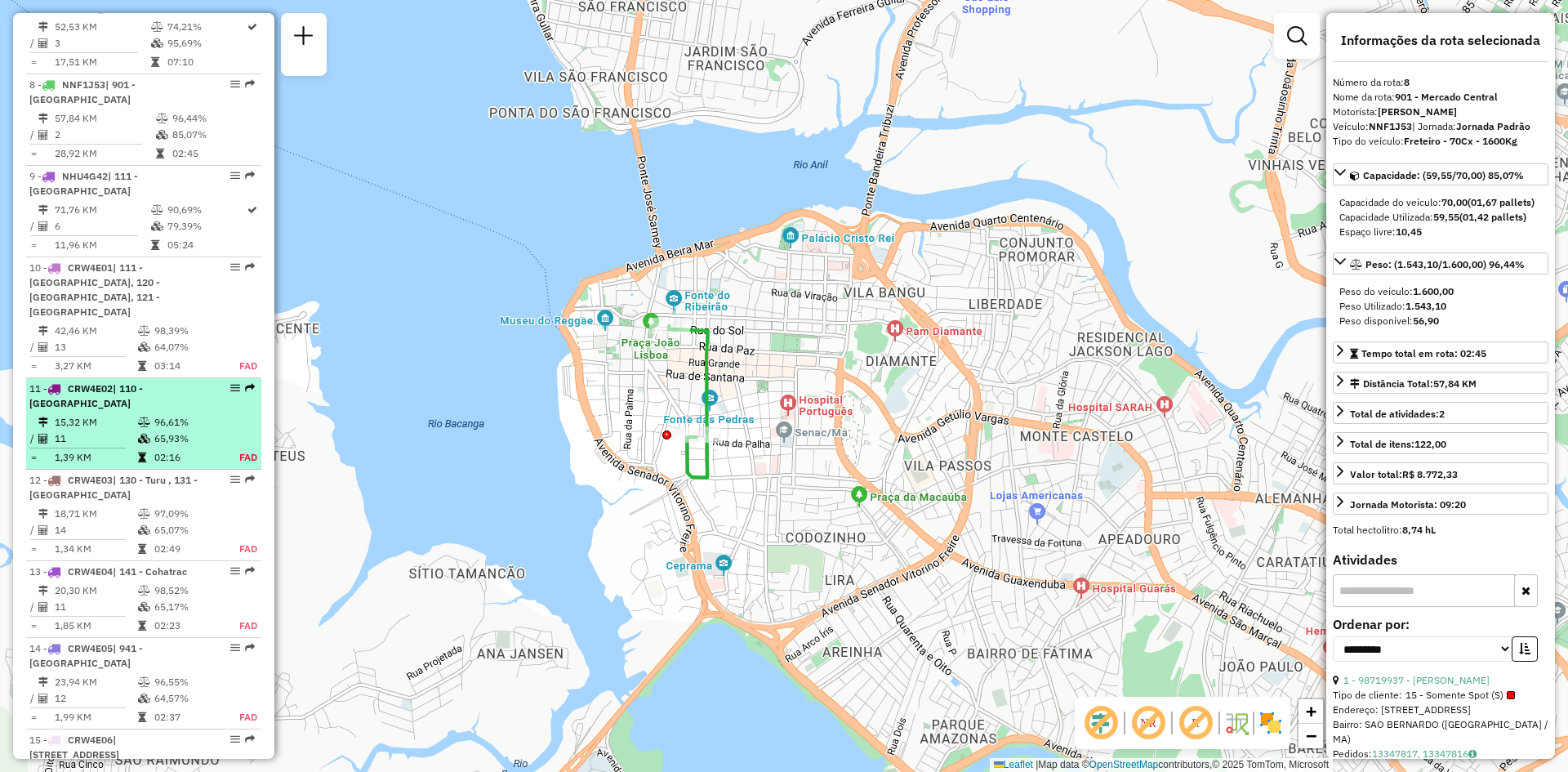
scroll to position [1392, 0]
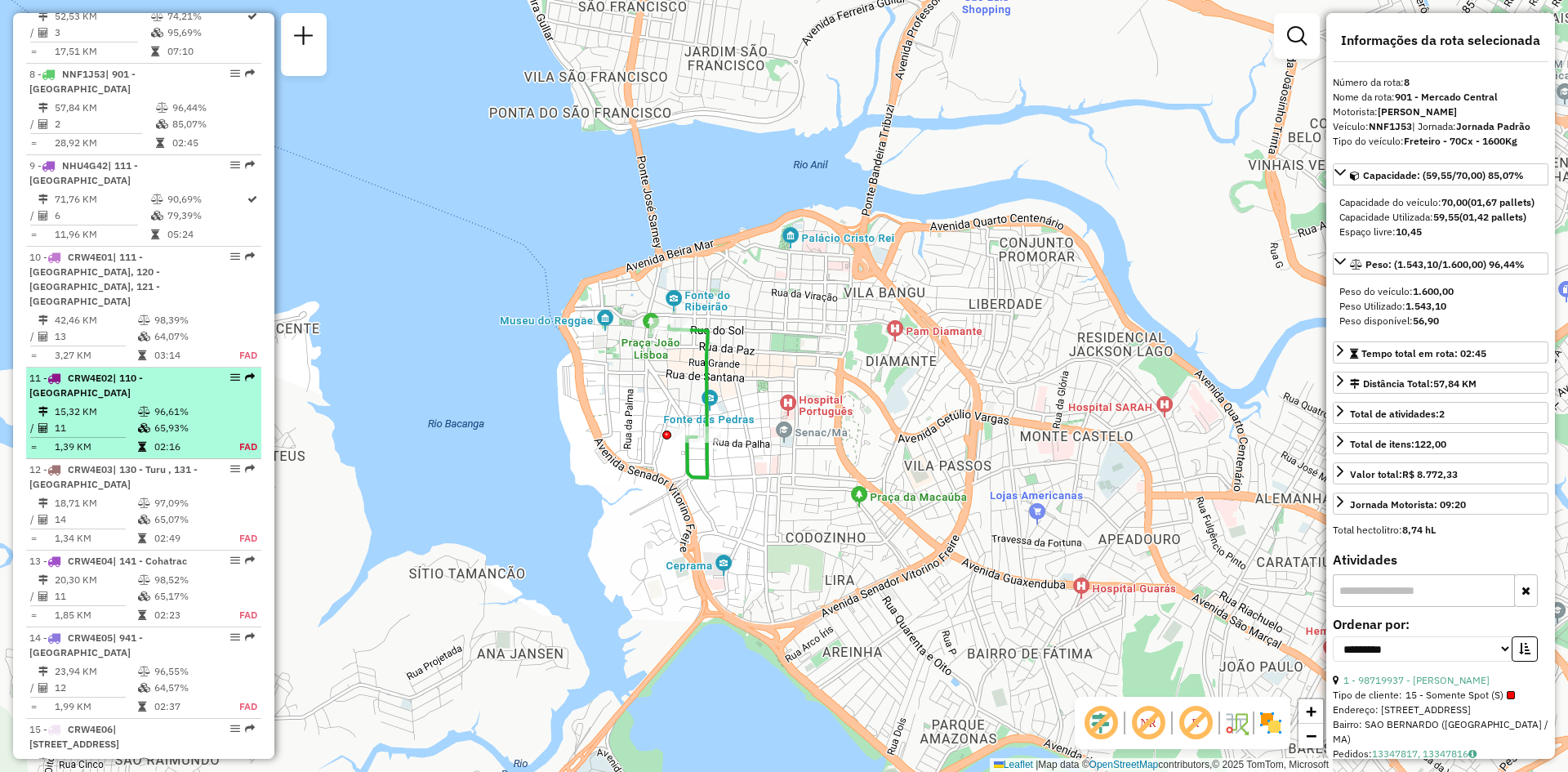
drag, startPoint x: 223, startPoint y: 322, endPoint x: 220, endPoint y: 315, distance: 7.6
click at [220, 373] on div at bounding box center [230, 378] width 49 height 9
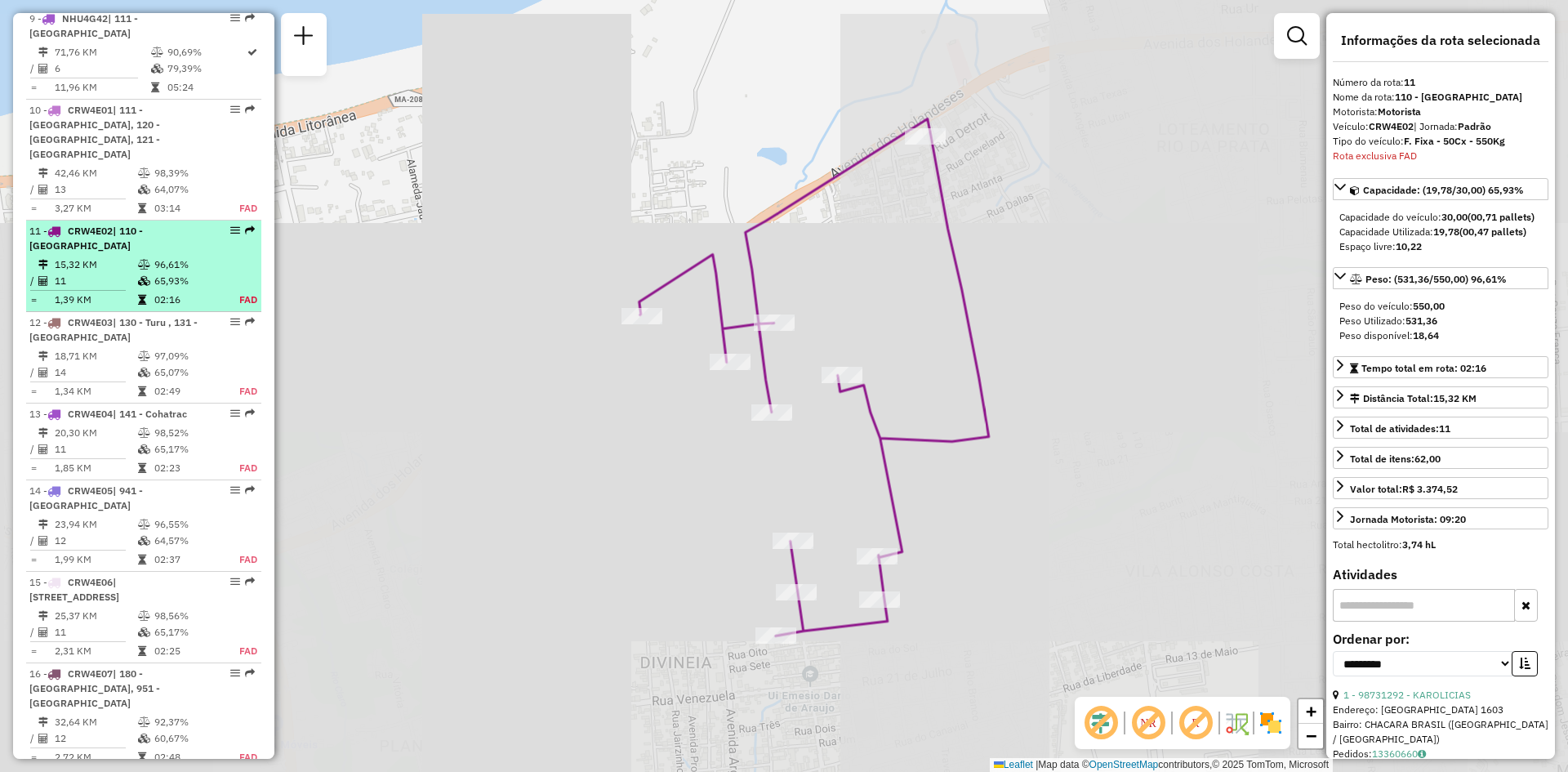
scroll to position [1688, 0]
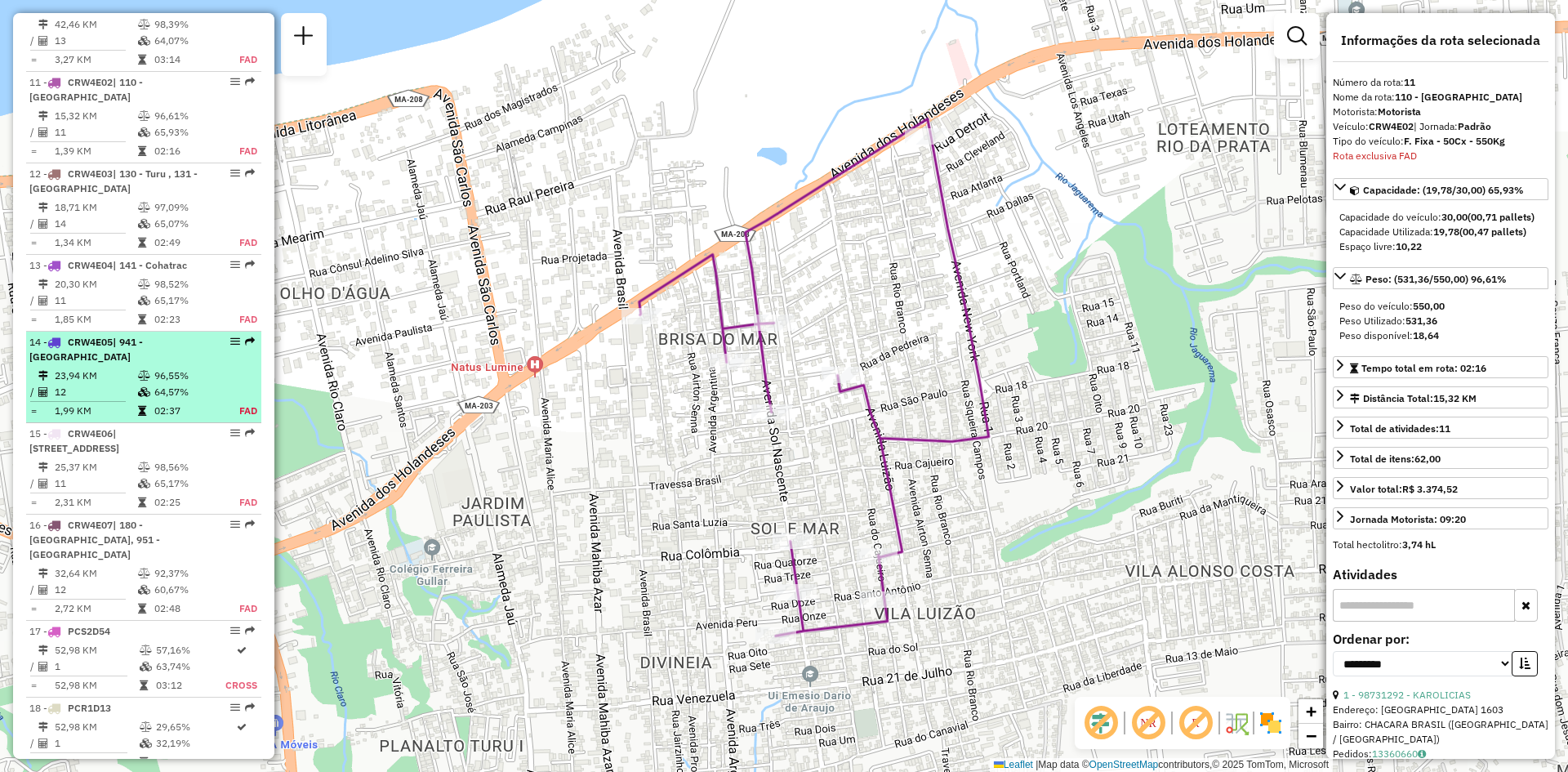
drag, startPoint x: 229, startPoint y: 317, endPoint x: 231, endPoint y: 283, distance: 34.1
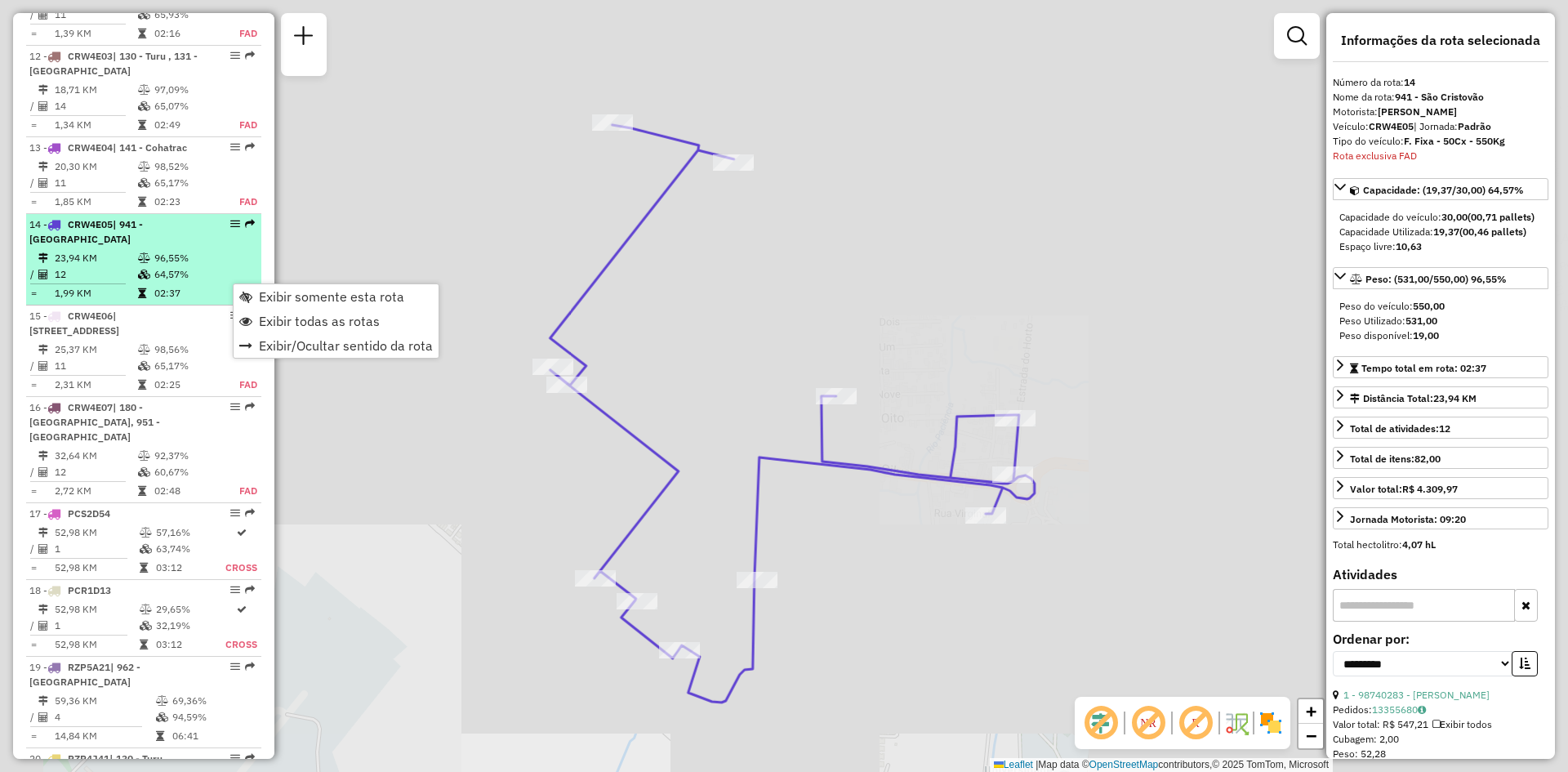
scroll to position [1948, 0]
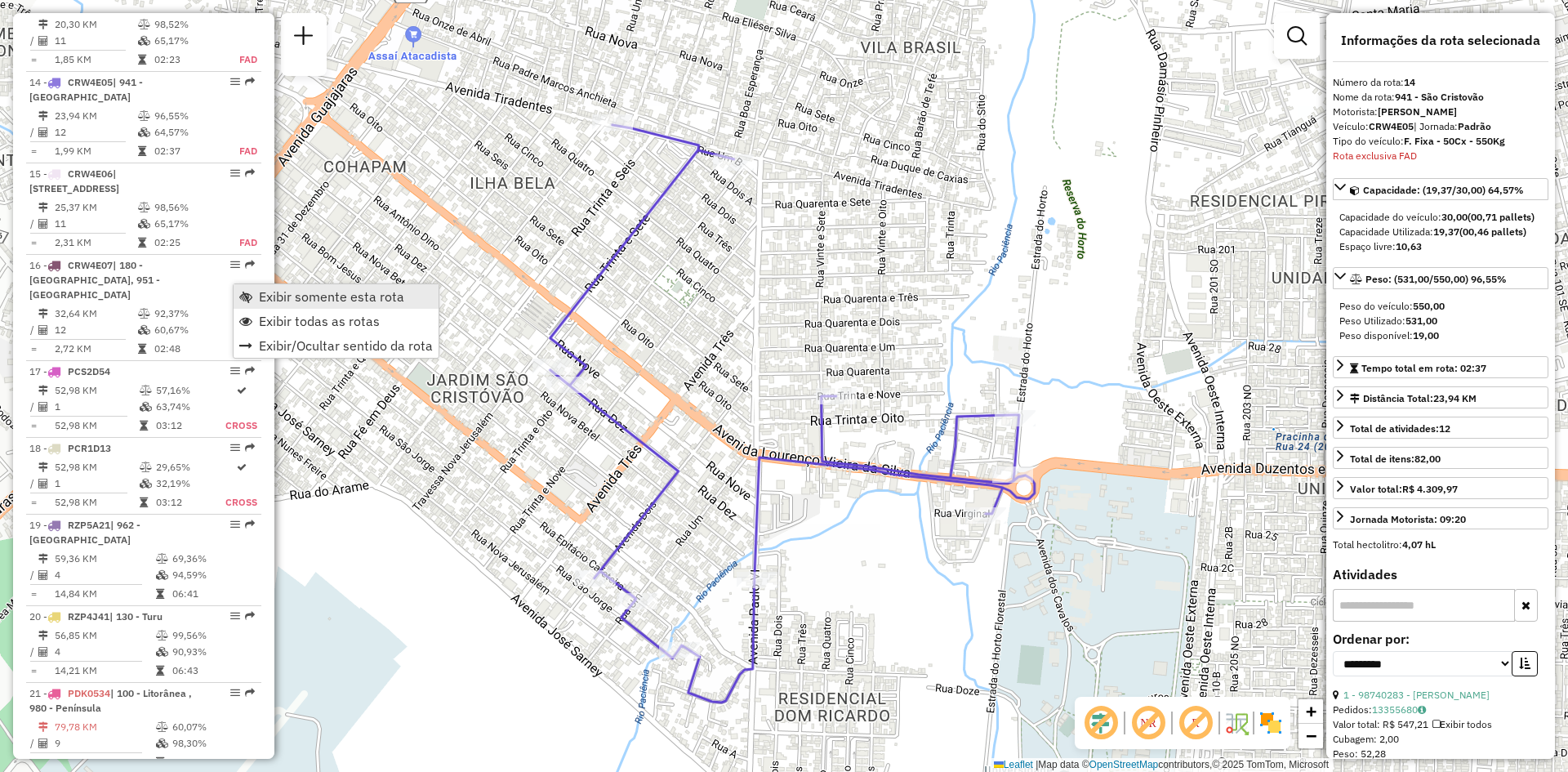
click at [263, 292] on span "Exibir somente esta rota" at bounding box center [331, 297] width 146 height 13
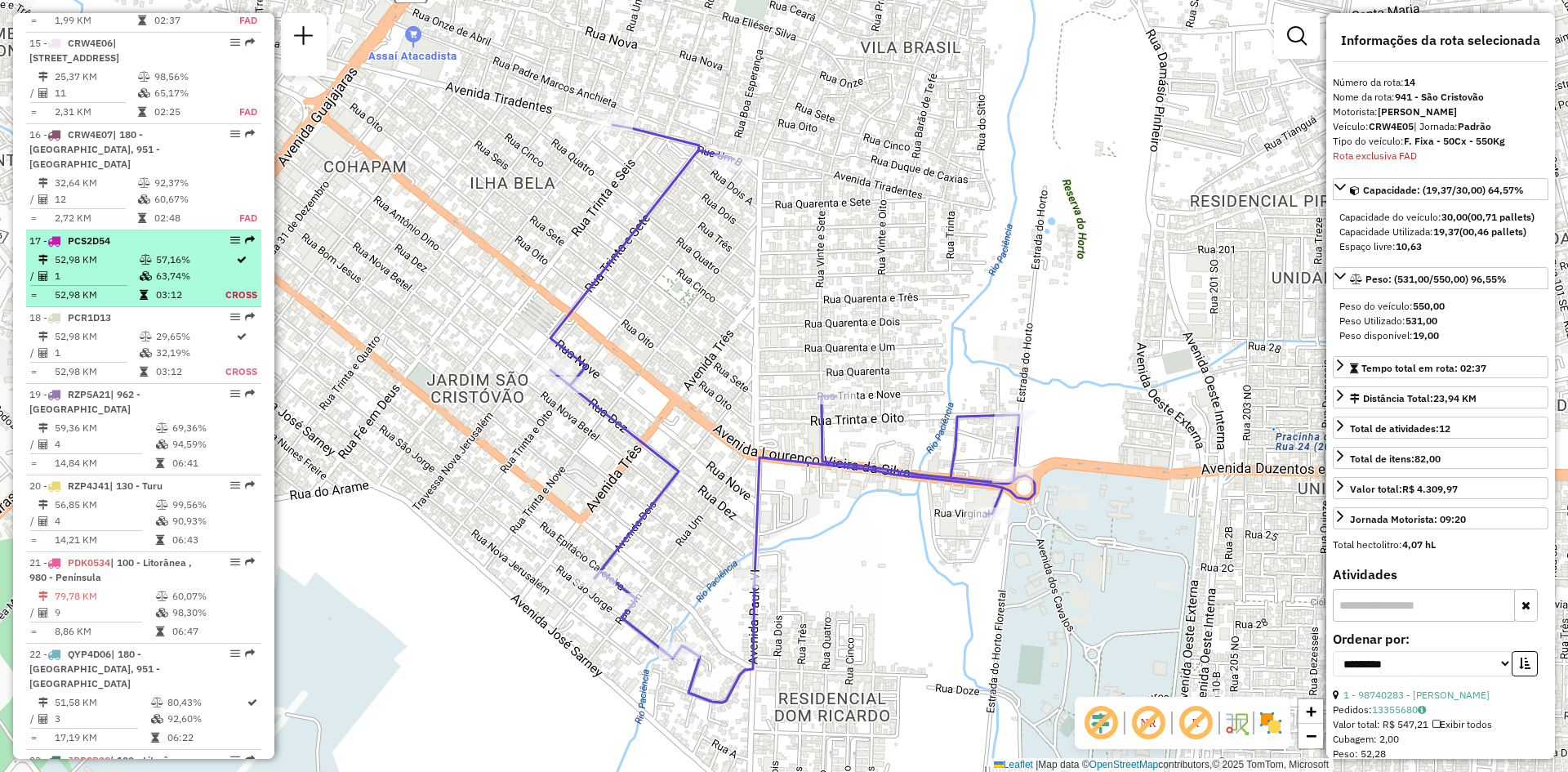
scroll to position [2111, 0]
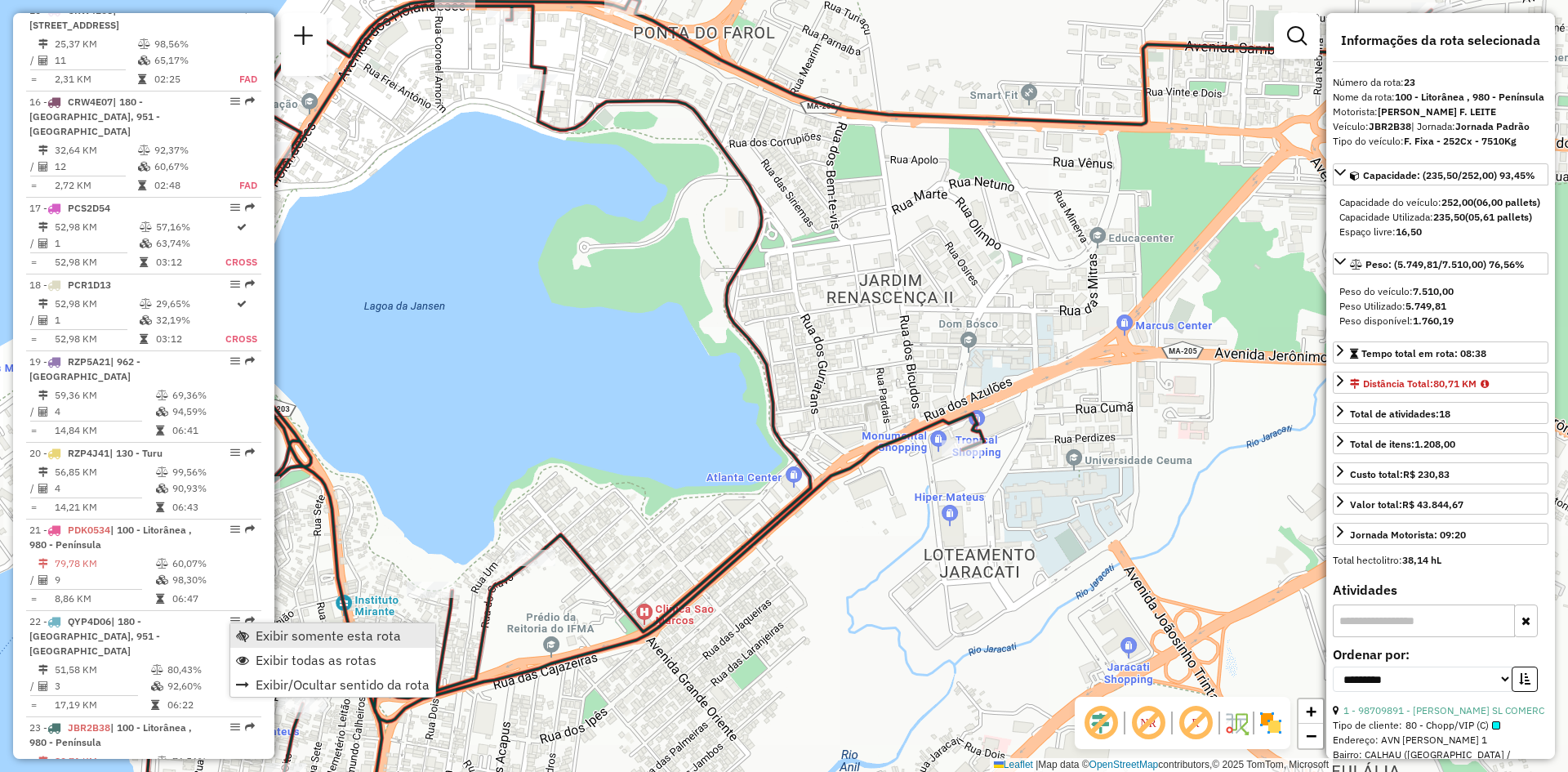
click at [270, 635] on span "Exibir somente esta rota" at bounding box center [328, 636] width 146 height 13
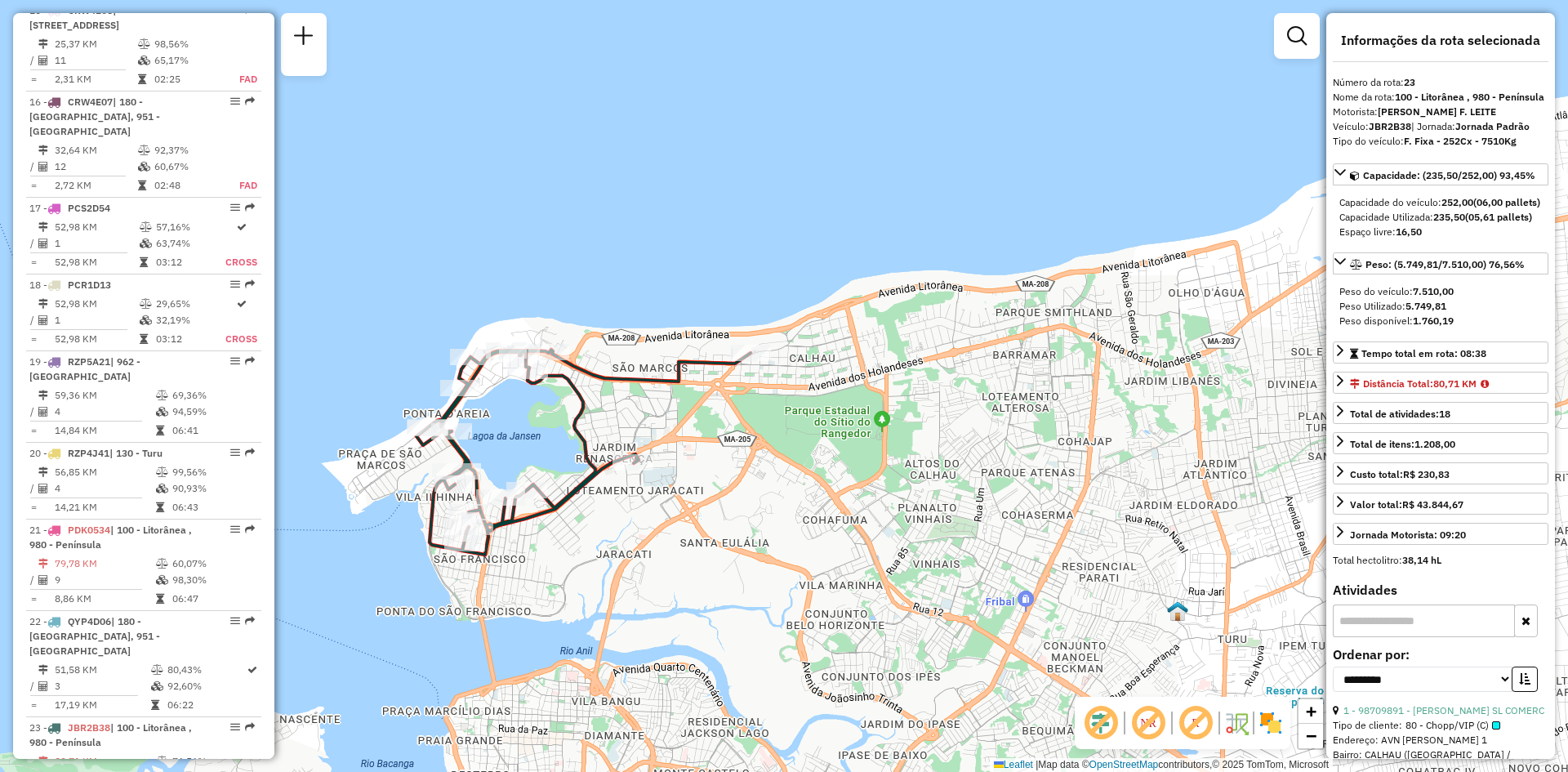
drag, startPoint x: 409, startPoint y: 458, endPoint x: 461, endPoint y: 453, distance: 52.2
click at [463, 455] on icon at bounding box center [584, 452] width 334 height 205
drag, startPoint x: 1143, startPoint y: 723, endPoint x: 1099, endPoint y: 730, distance: 44.6
click at [1143, 723] on em at bounding box center [1148, 723] width 39 height 39
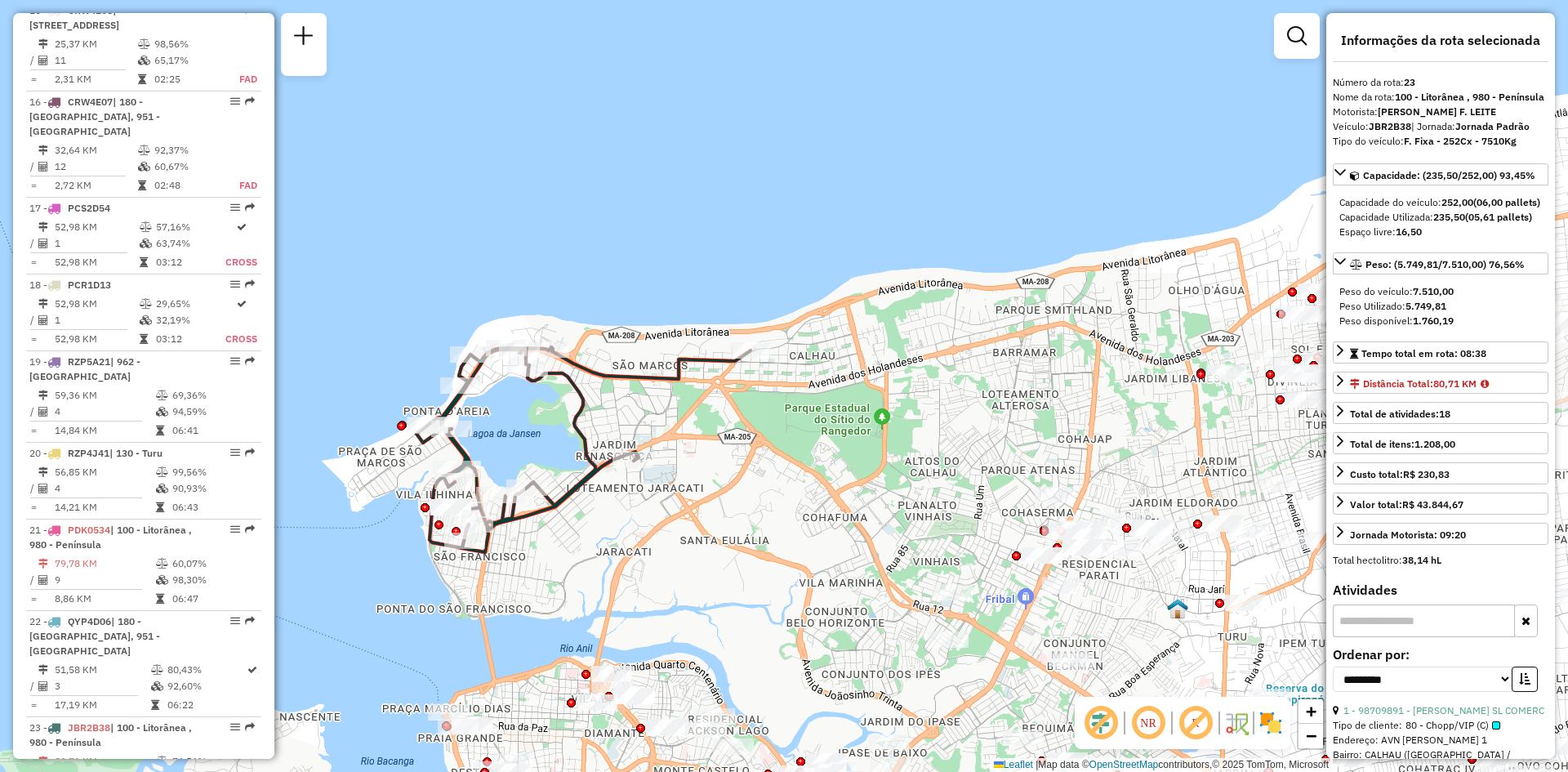
click at [1099, 729] on em at bounding box center [1101, 723] width 39 height 39
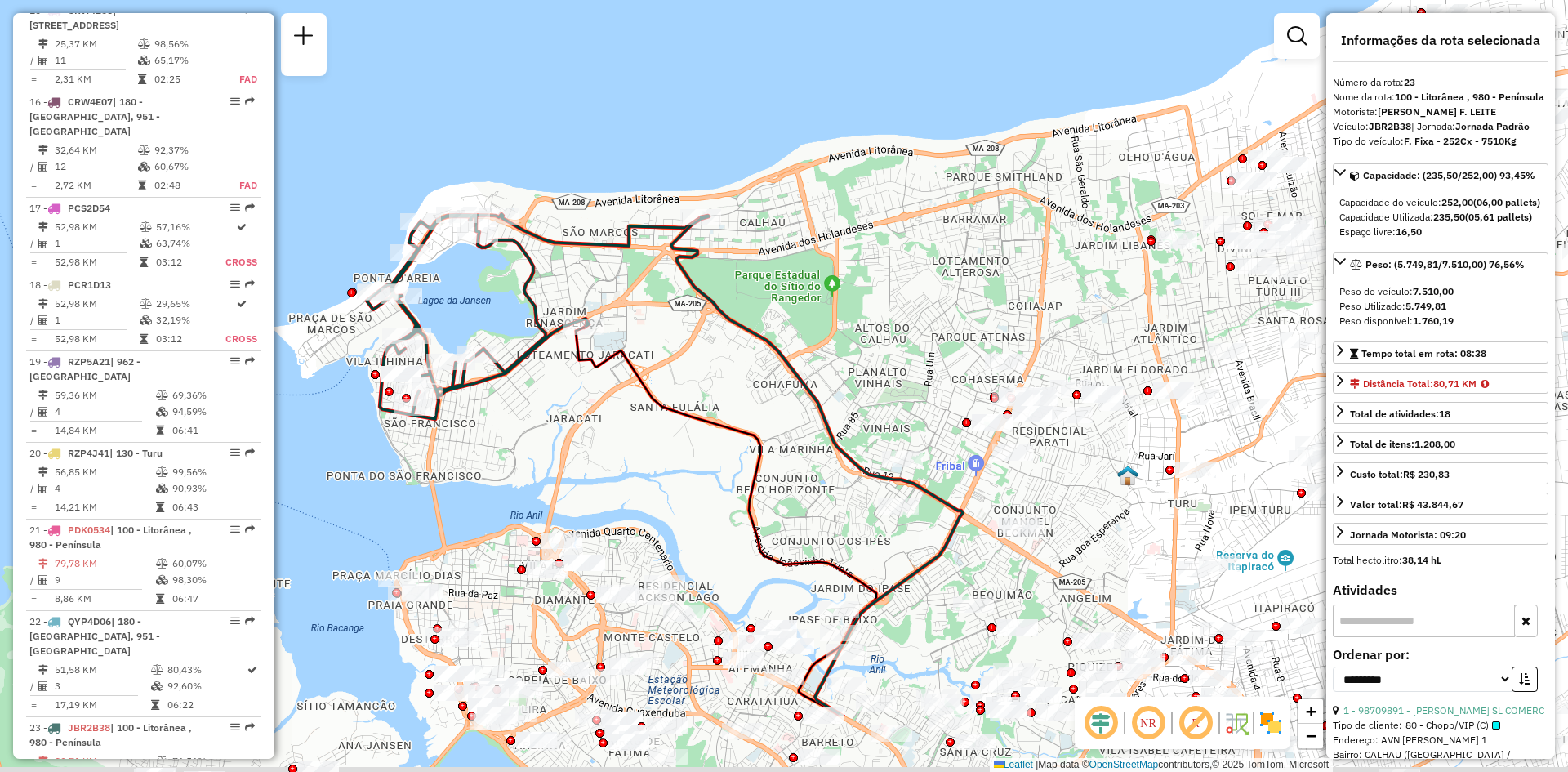
drag, startPoint x: 837, startPoint y: 467, endPoint x: 871, endPoint y: 502, distance: 48.8
click at [838, 457] on div "Janela de atendimento Grade de atendimento Capacidade Transportadoras Veículos …" at bounding box center [784, 386] width 1568 height 772
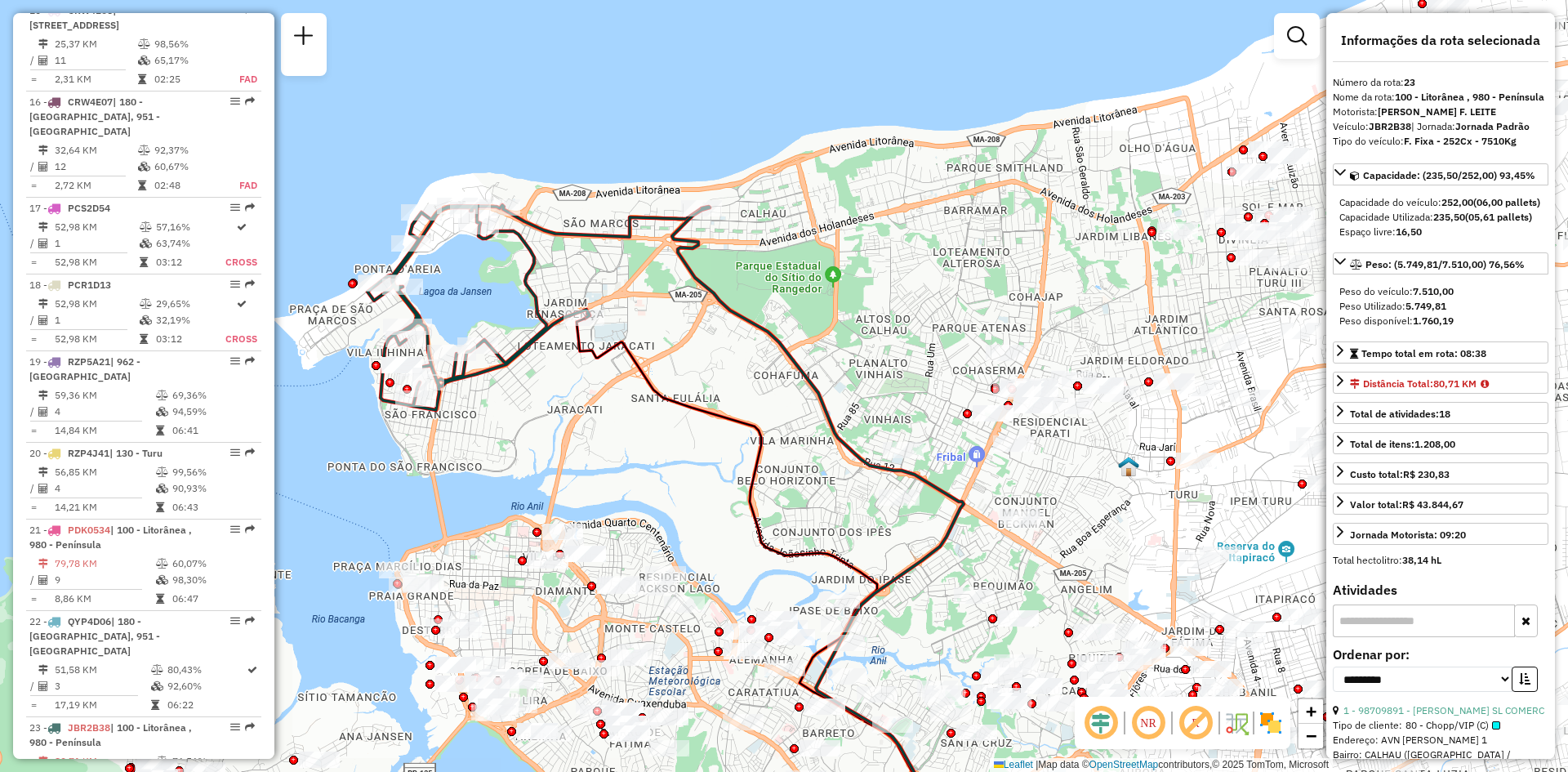
click at [945, 485] on div "Janela de atendimento Grade de atendimento Capacidade Transportadoras Veículos …" at bounding box center [784, 386] width 1568 height 772
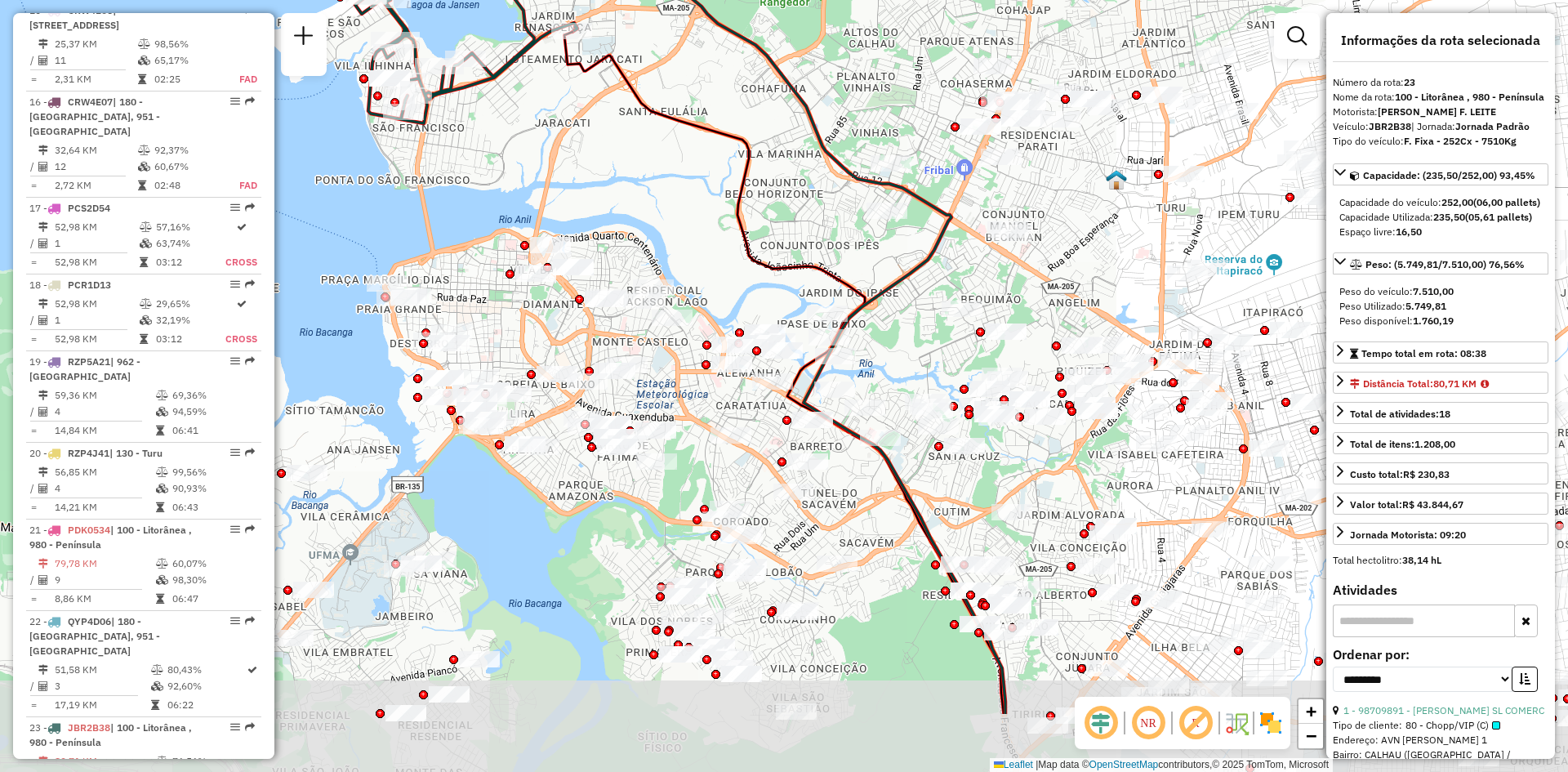
drag, startPoint x: 816, startPoint y: 556, endPoint x: 785, endPoint y: 429, distance: 130.7
click at [785, 429] on div "Janela de atendimento Grade de atendimento Capacidade Transportadoras Veículos …" at bounding box center [784, 386] width 1568 height 772
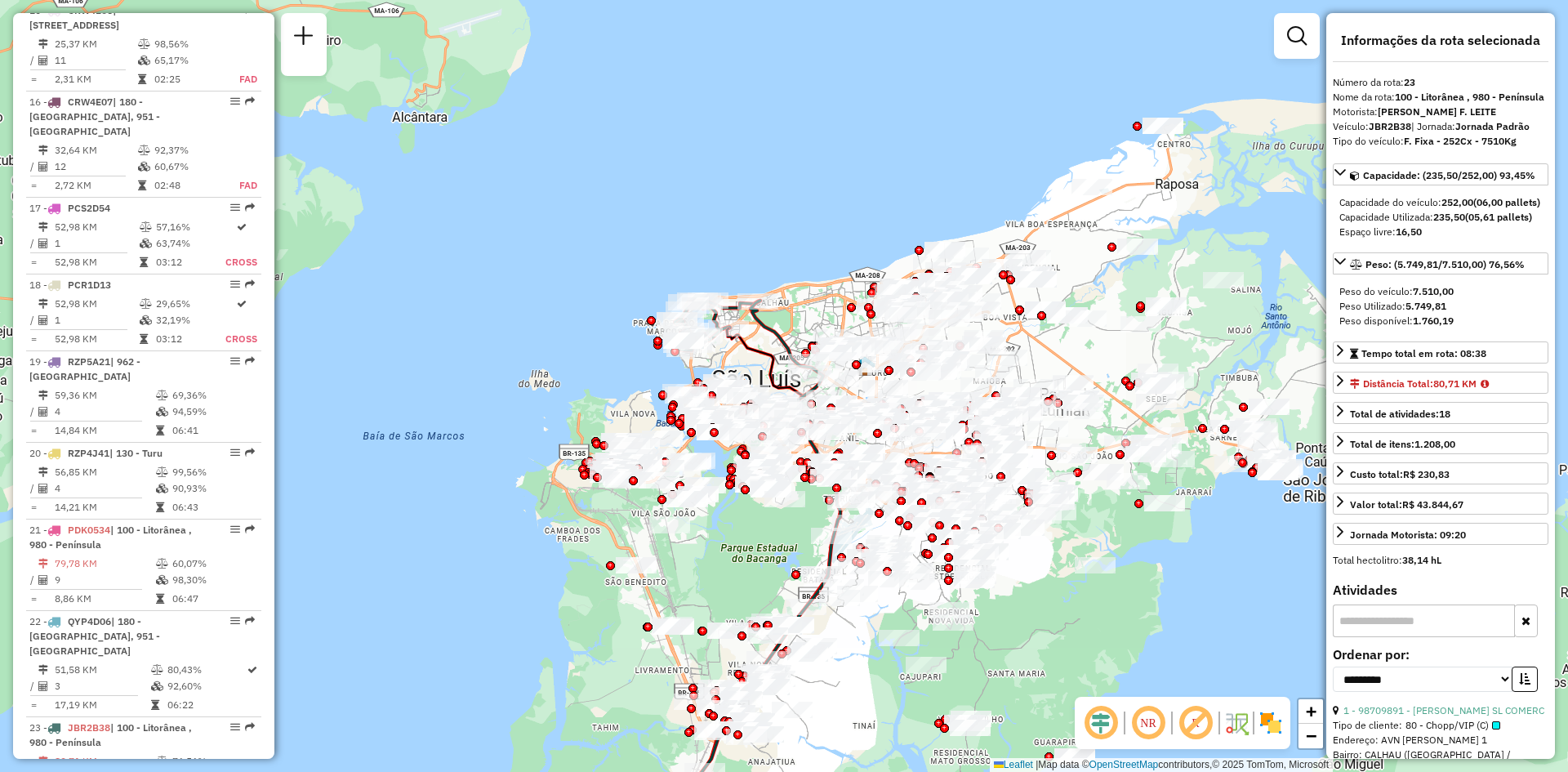
click at [1145, 718] on em at bounding box center [1148, 723] width 39 height 39
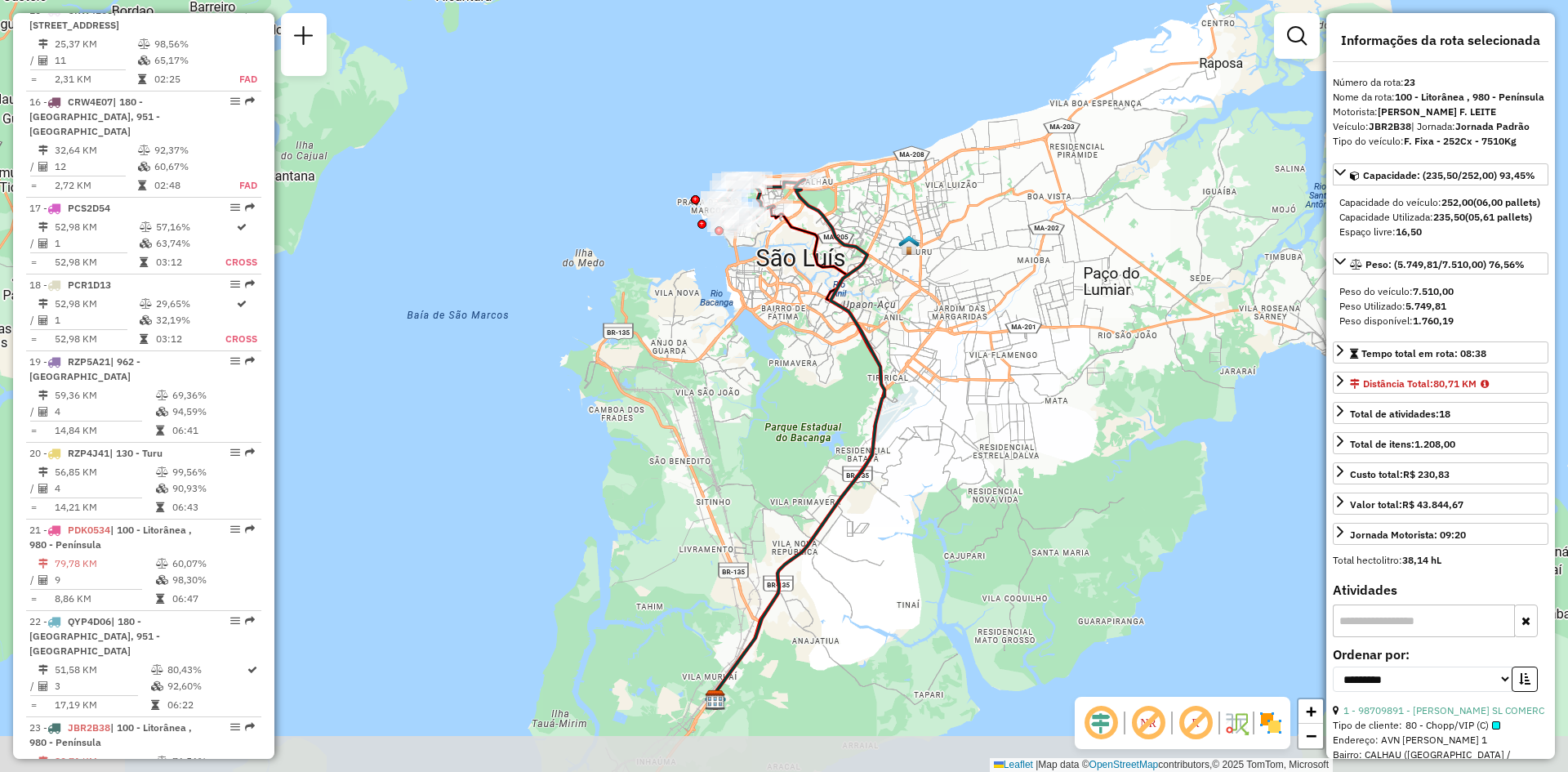
drag, startPoint x: 850, startPoint y: 715, endPoint x: 885, endPoint y: 619, distance: 102.2
click at [885, 619] on div "Janela de atendimento Grade de atendimento Capacidade Transportadoras Veículos …" at bounding box center [784, 386] width 1568 height 772
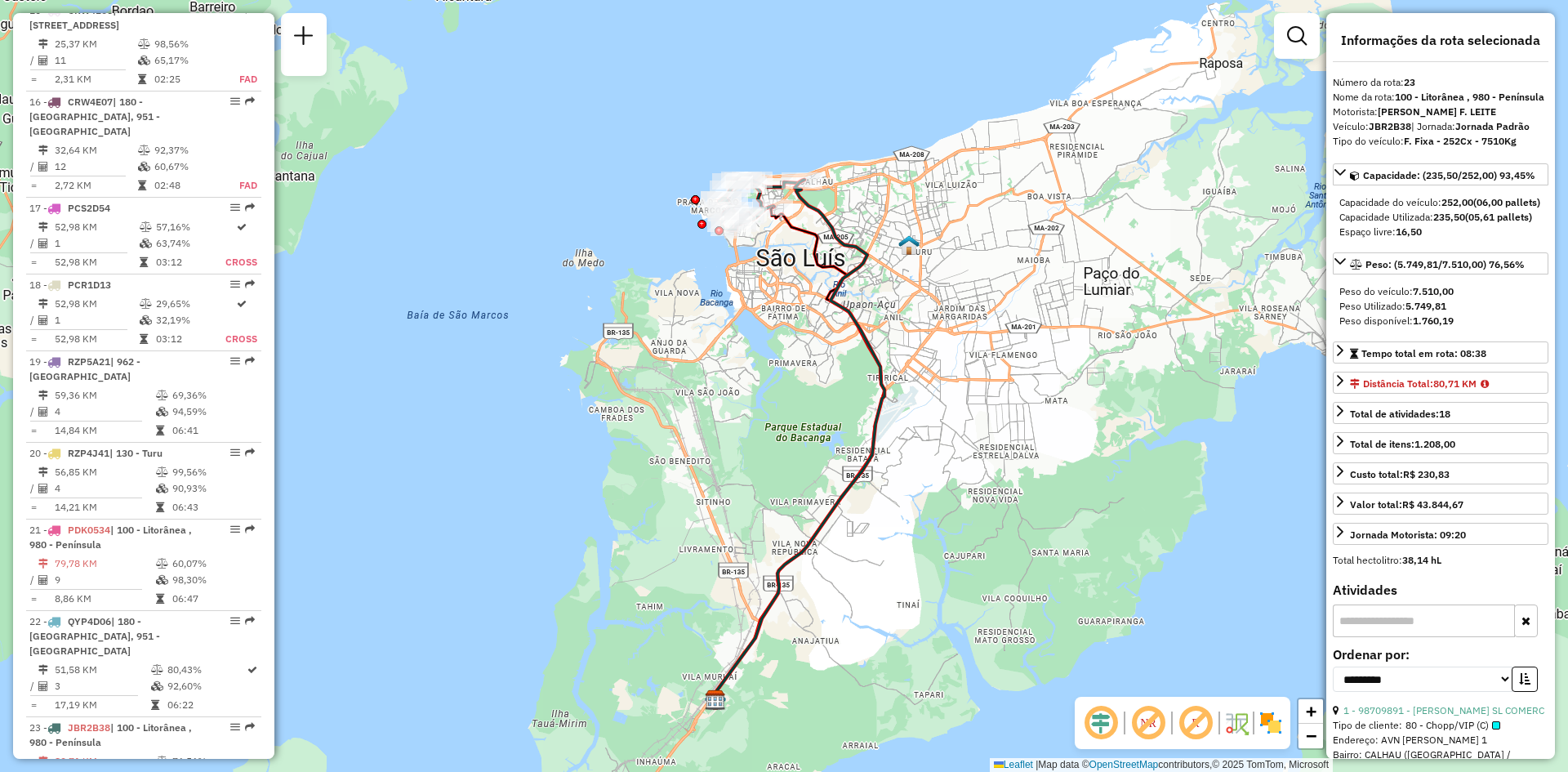
click at [1098, 723] on em at bounding box center [1101, 723] width 39 height 39
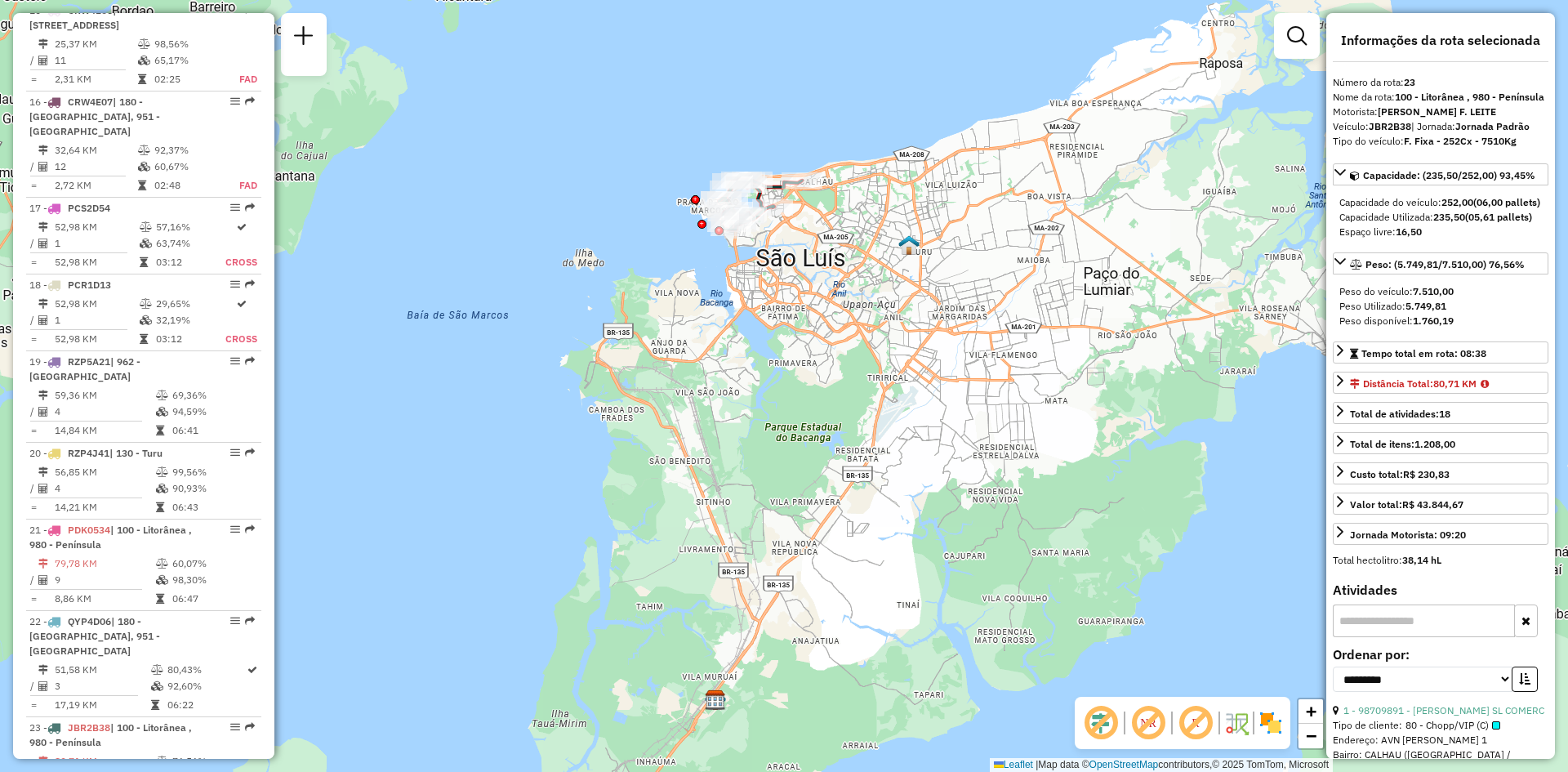
click at [1144, 722] on em at bounding box center [1148, 723] width 39 height 39
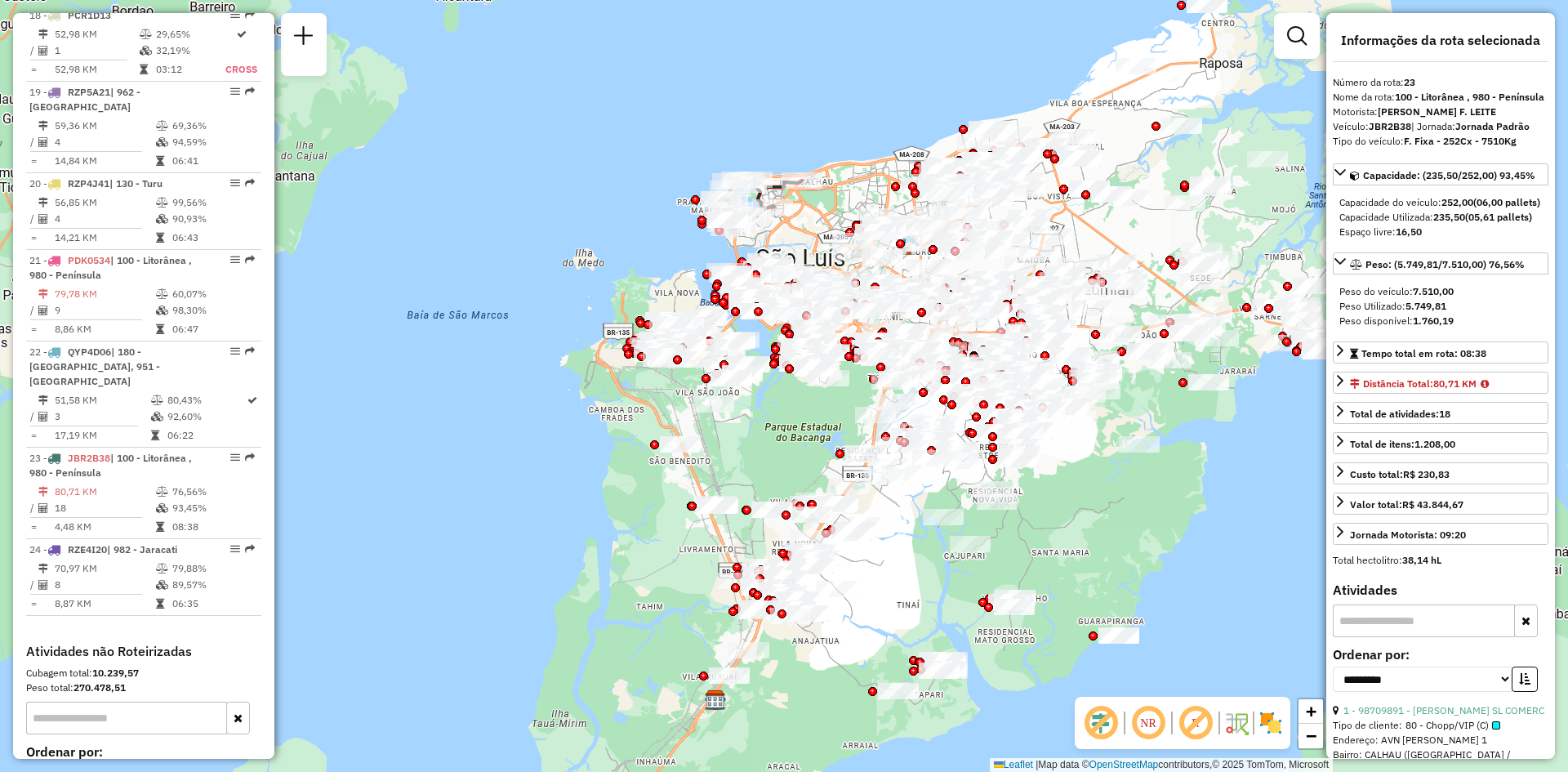
scroll to position [2419, 0]
